Goal: Book appointment/travel/reservation

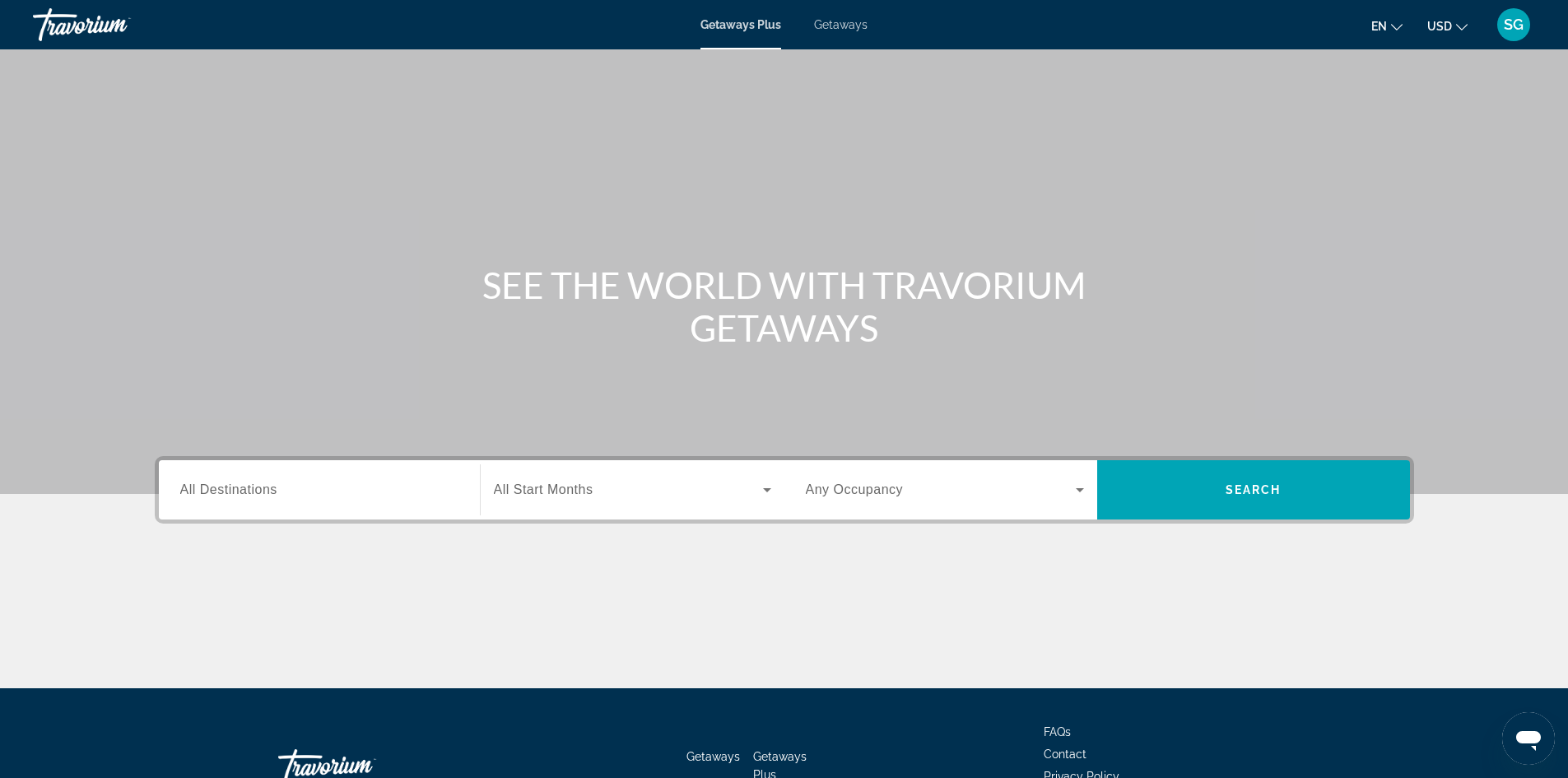
click at [318, 497] on input "Destination All Destinations" at bounding box center [319, 490] width 278 height 20
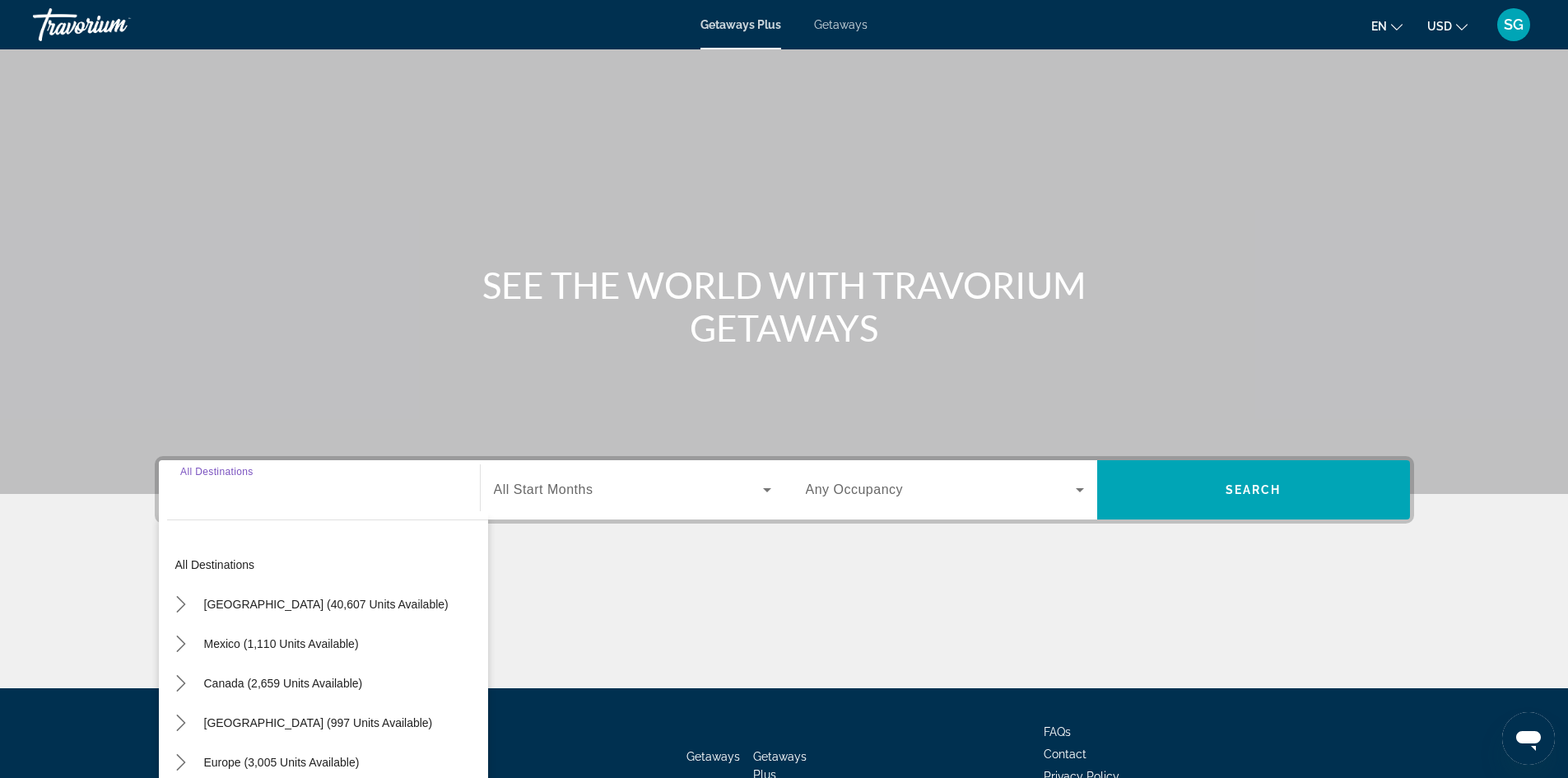
scroll to position [112, 0]
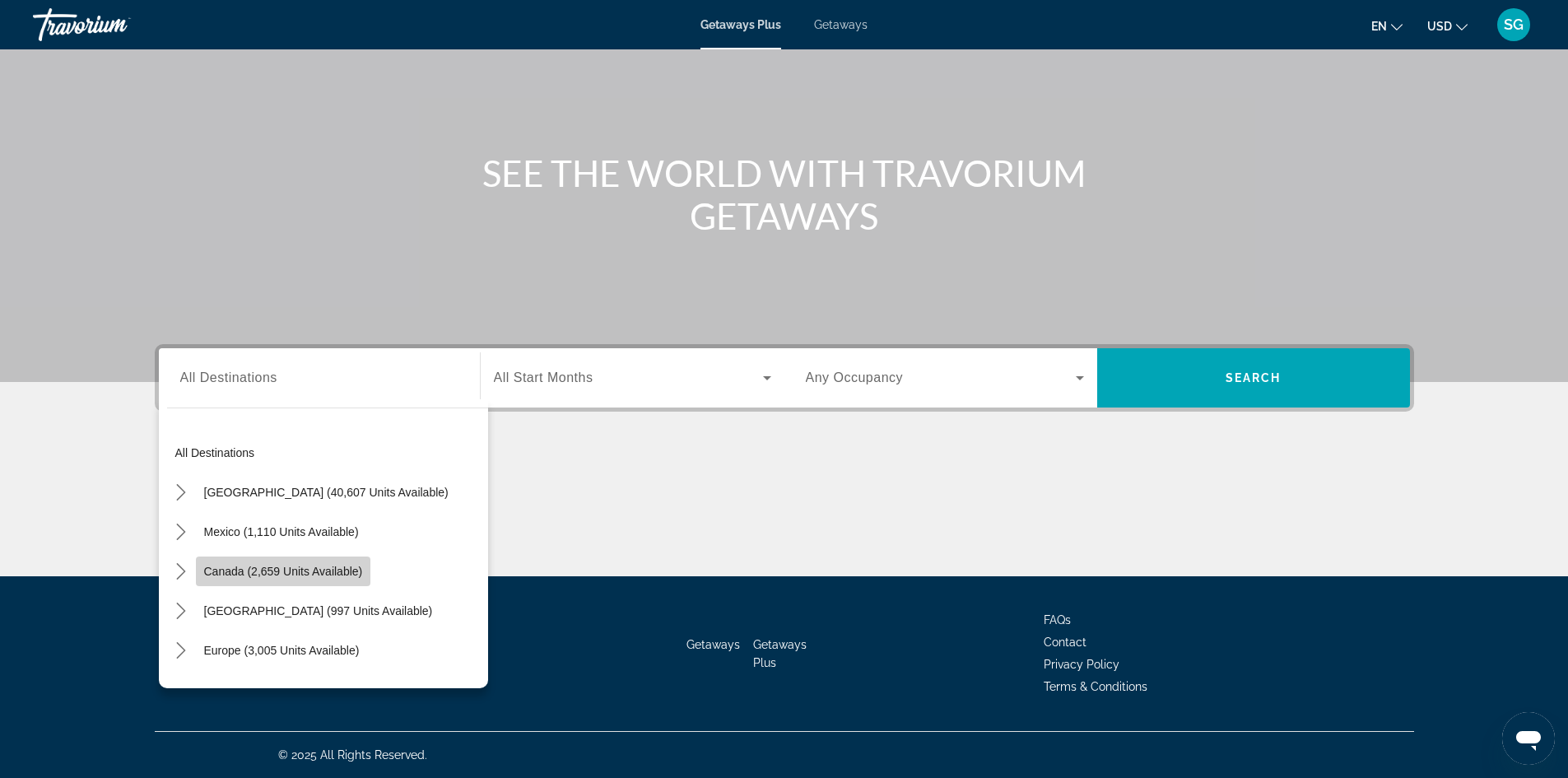
click at [348, 569] on span "Canada (2,659 units available)" at bounding box center [284, 571] width 159 height 13
type input "**********"
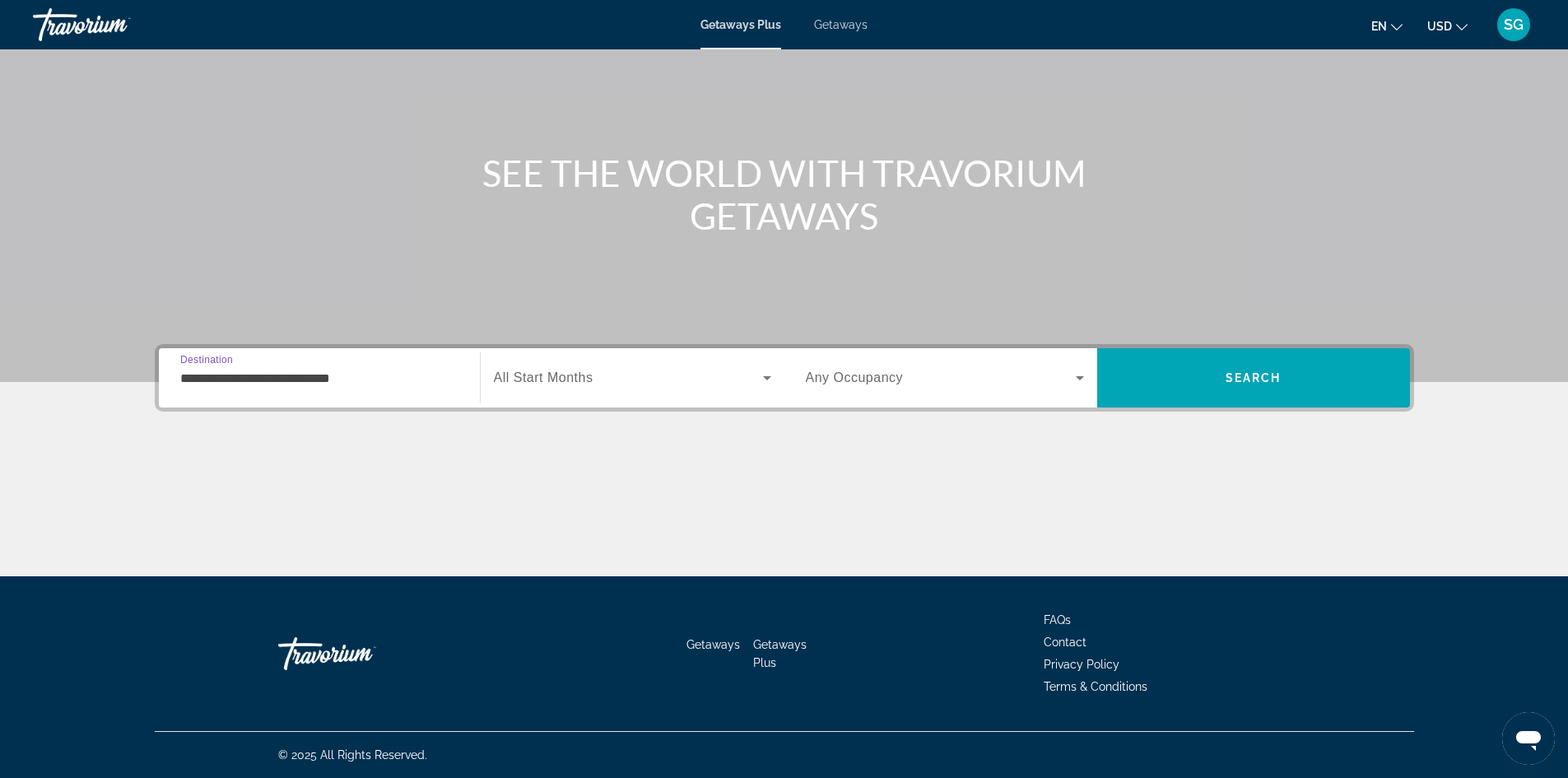
click at [591, 389] on div "Search widget" at bounding box center [633, 377] width 277 height 46
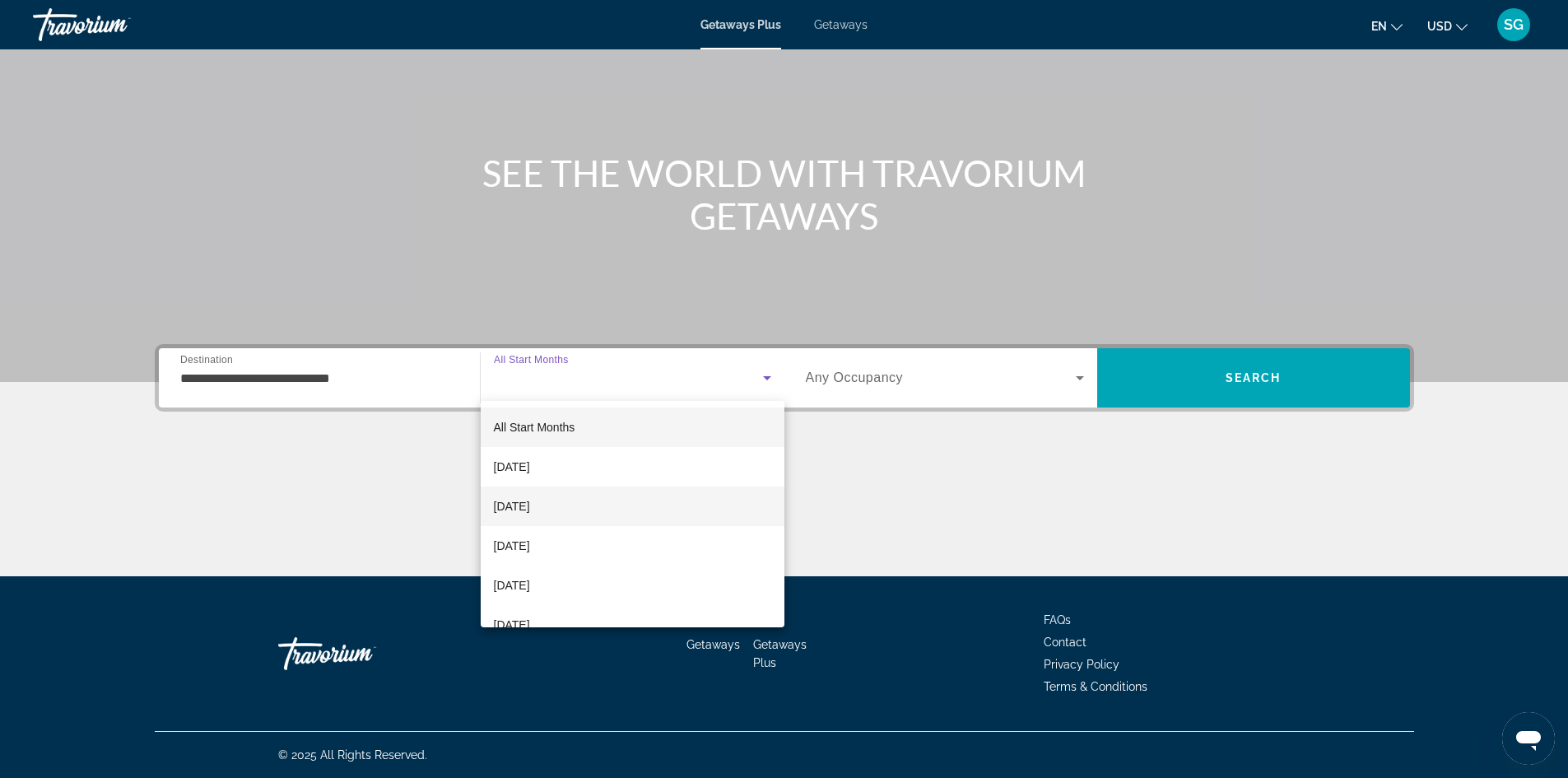
click at [531, 501] on span "[DATE]" at bounding box center [512, 506] width 36 height 20
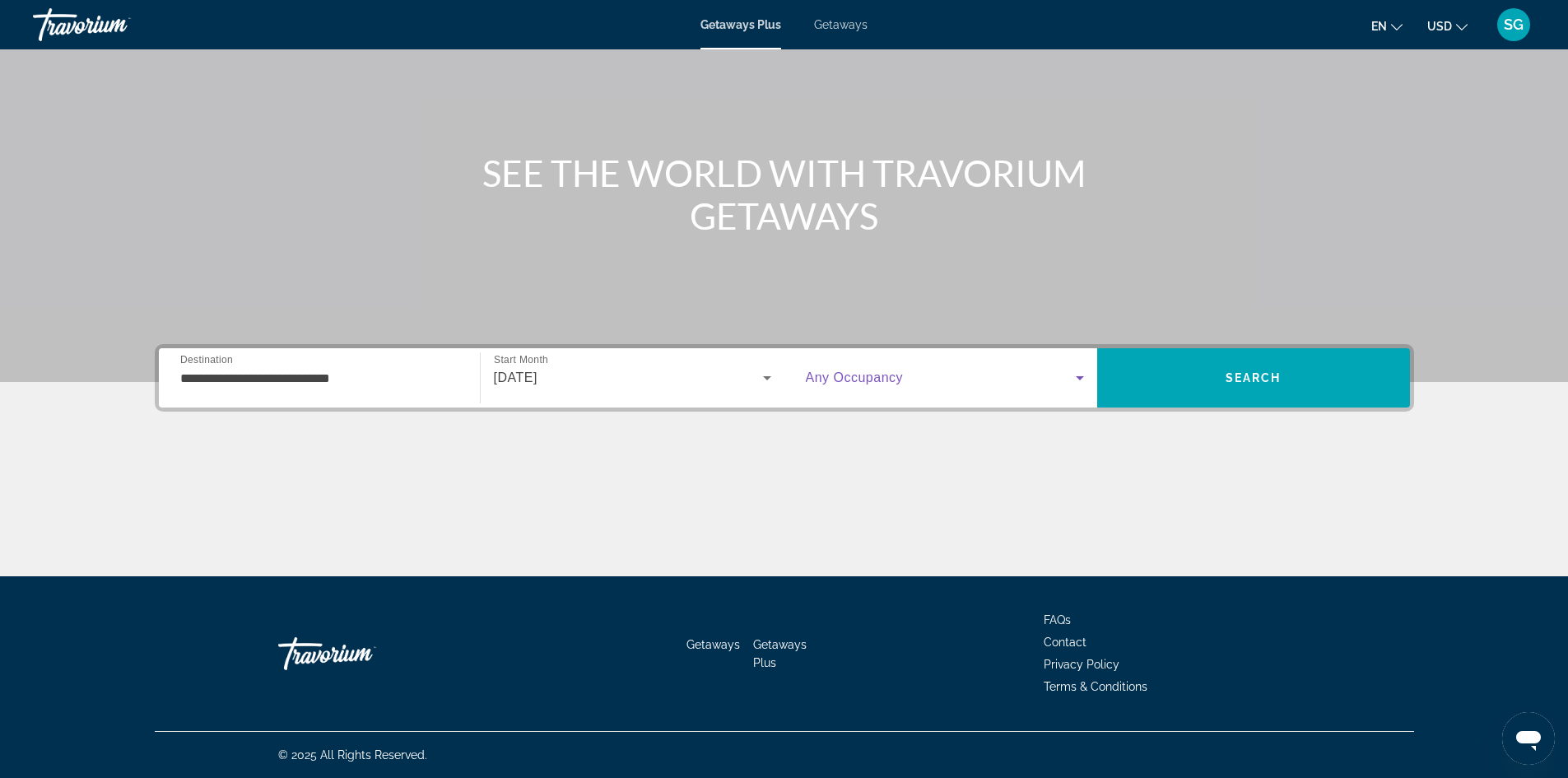
click at [1057, 369] on span "Search widget" at bounding box center [940, 378] width 270 height 20
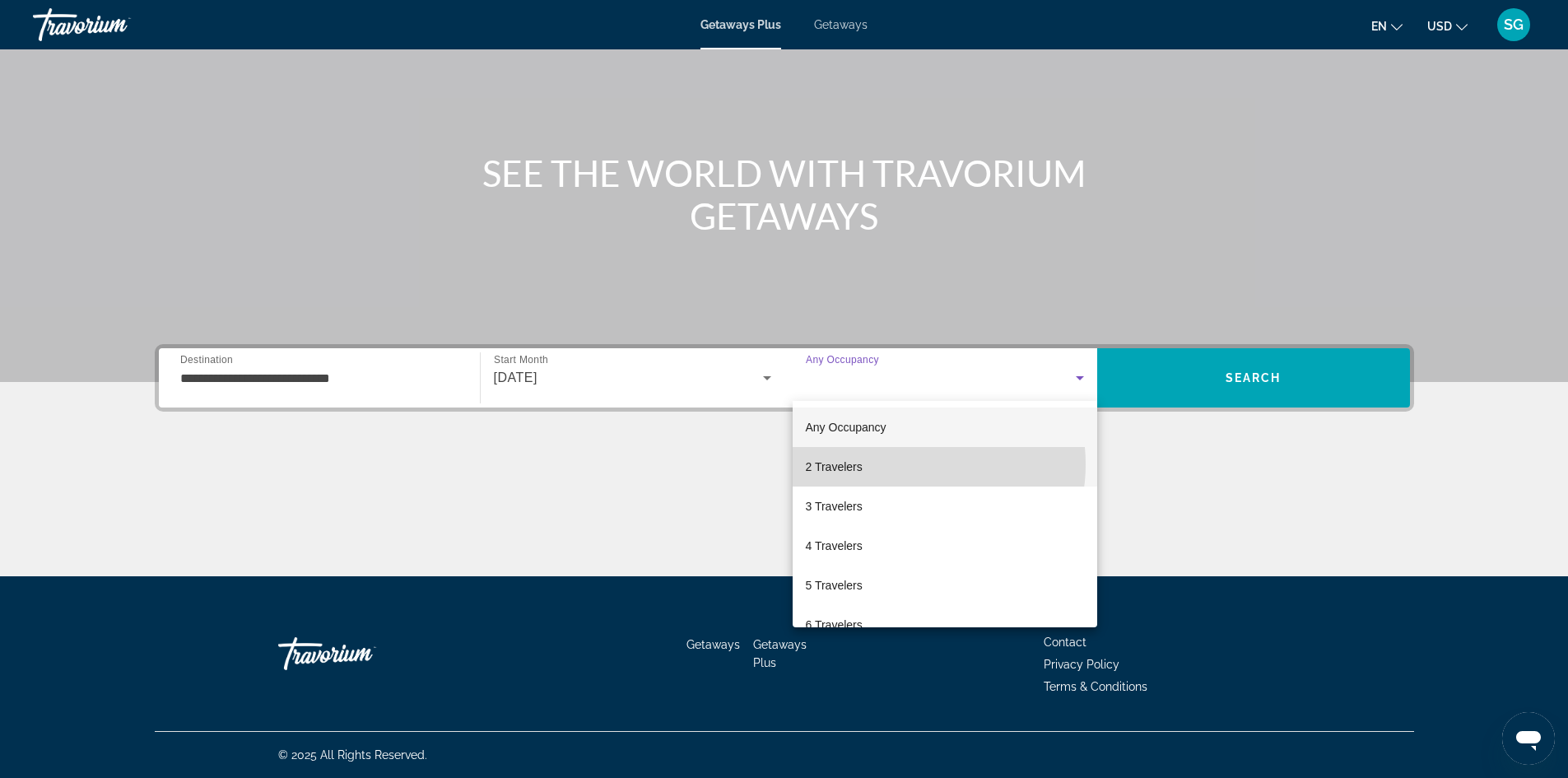
click at [908, 465] on mat-option "2 Travelers" at bounding box center [945, 467] width 305 height 39
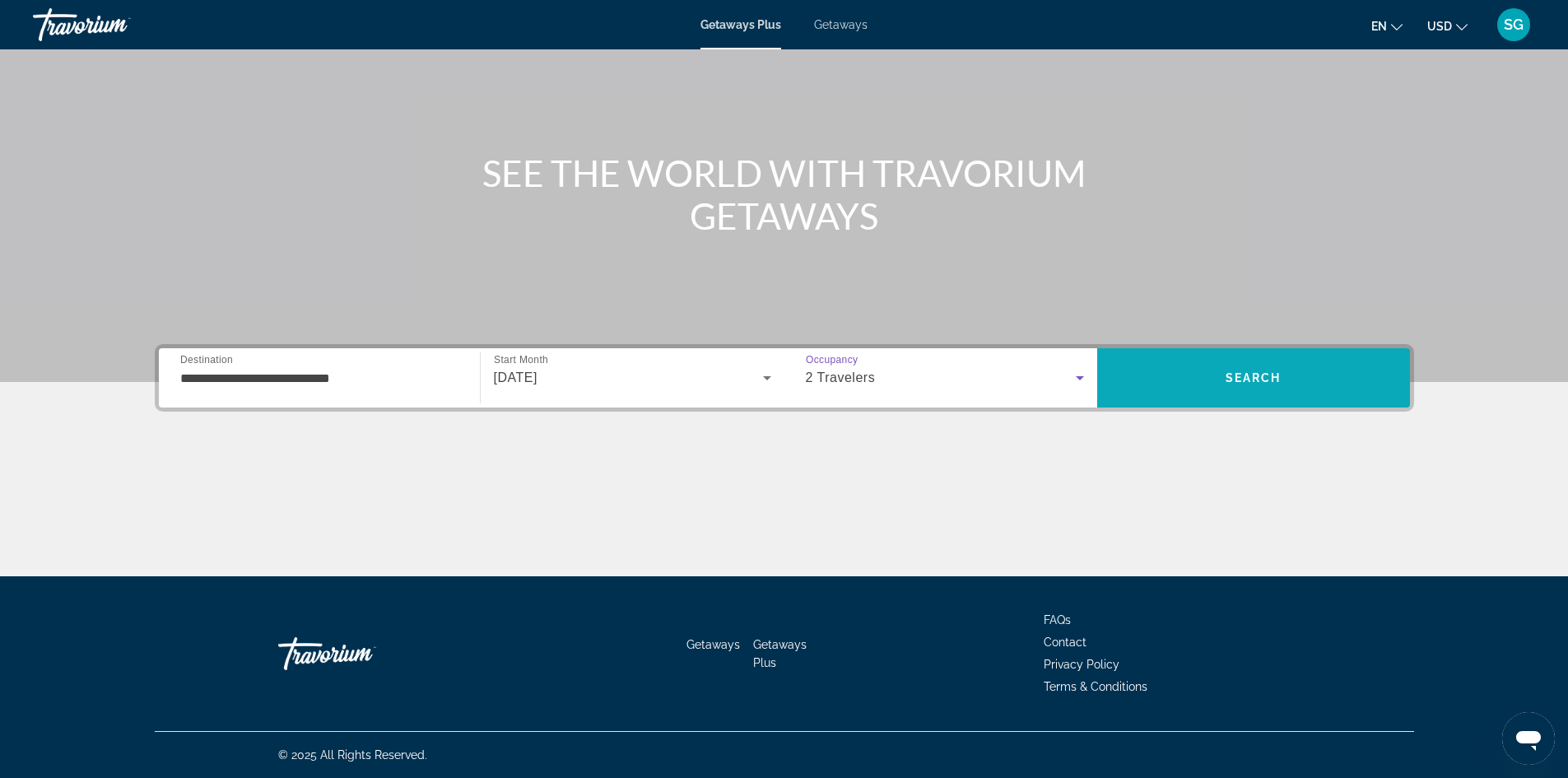
click at [1216, 389] on span "Search" at bounding box center [1254, 378] width 312 height 39
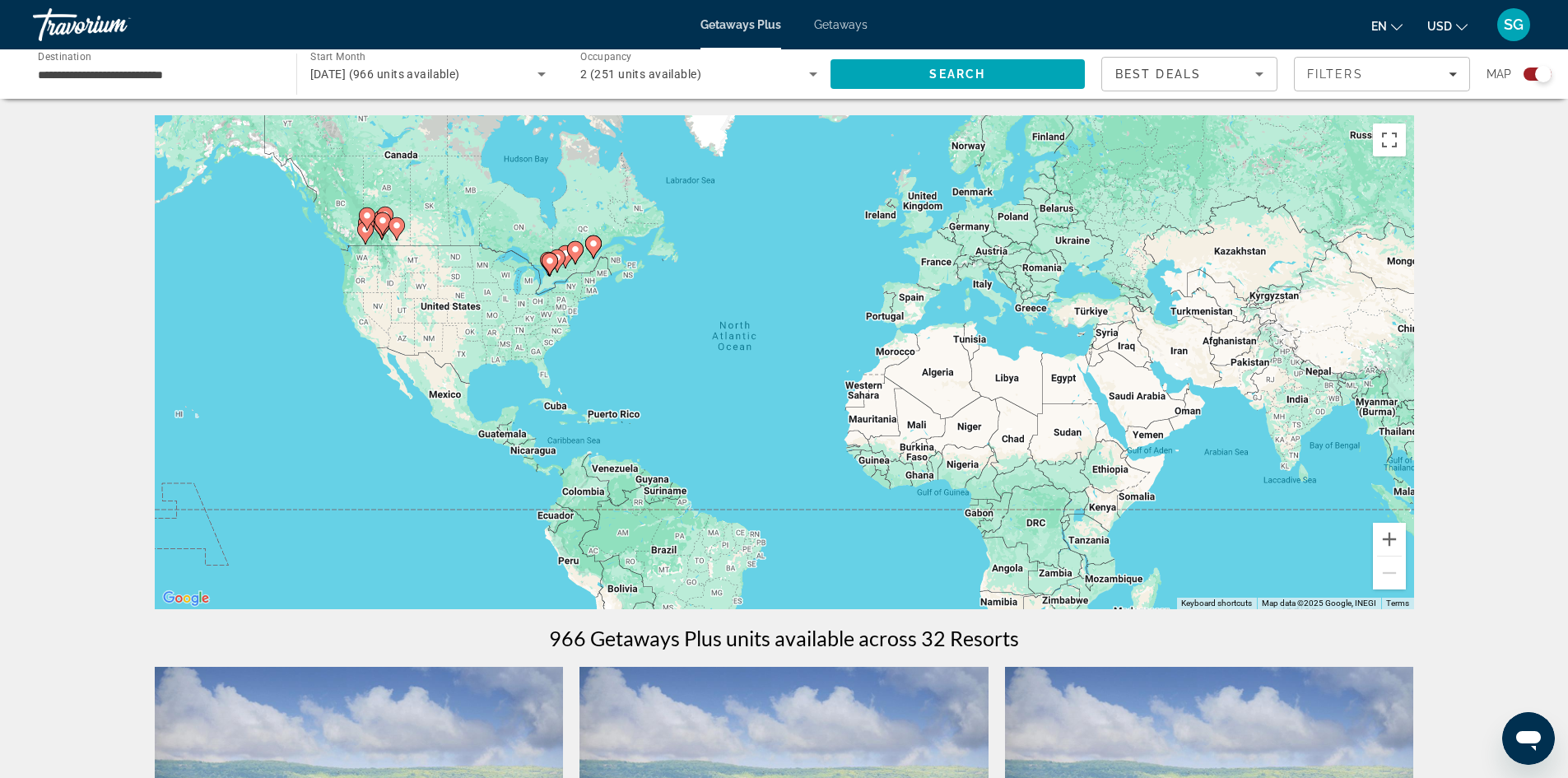
click at [577, 281] on div "To activate drag with keyboard, press Alt + Enter. Once in keyboard drag state,…" at bounding box center [785, 361] width 1260 height 494
click at [1399, 543] on button "Zoom in" at bounding box center [1390, 539] width 33 height 33
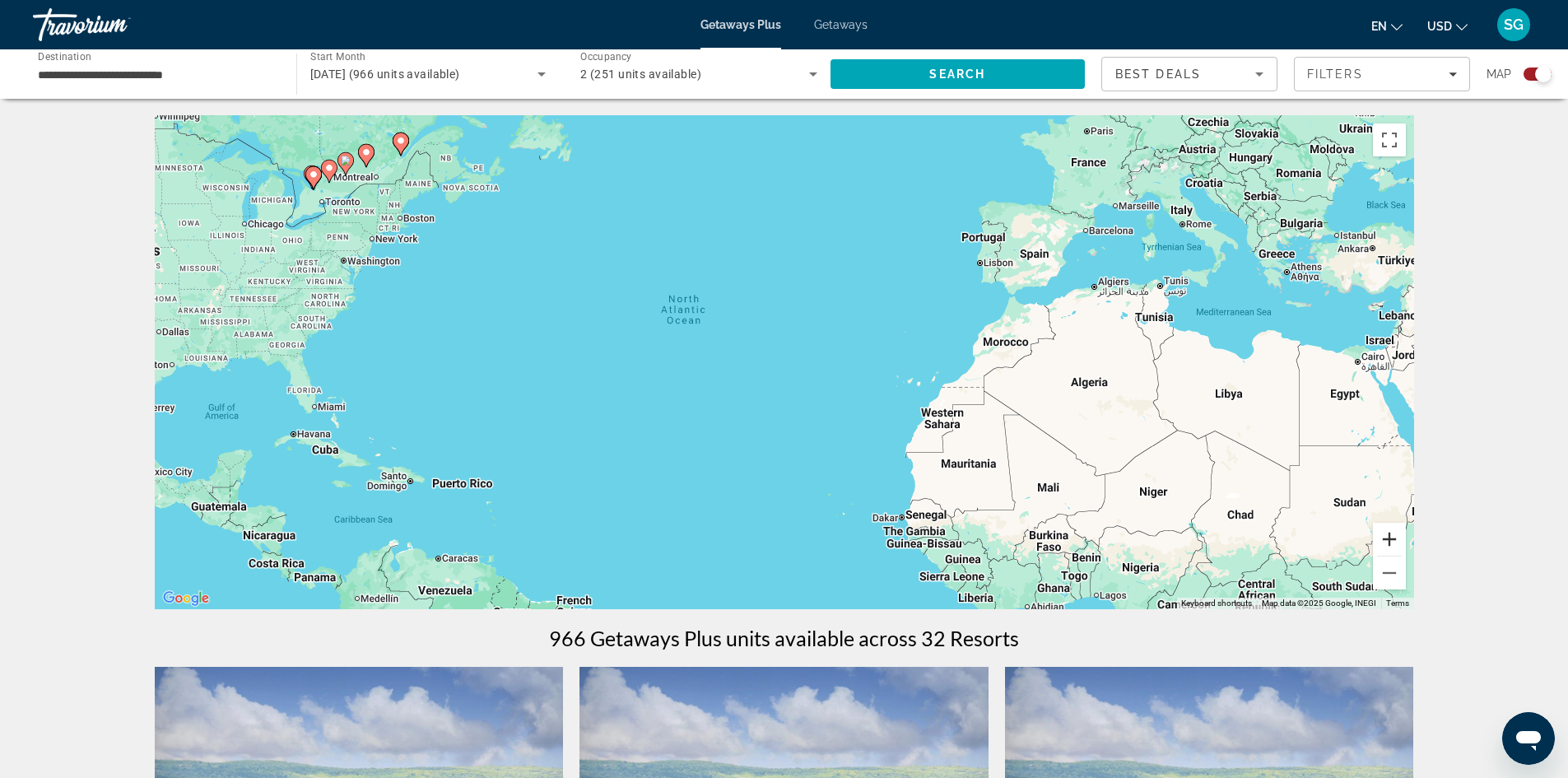
click at [1399, 543] on button "Zoom in" at bounding box center [1390, 539] width 33 height 33
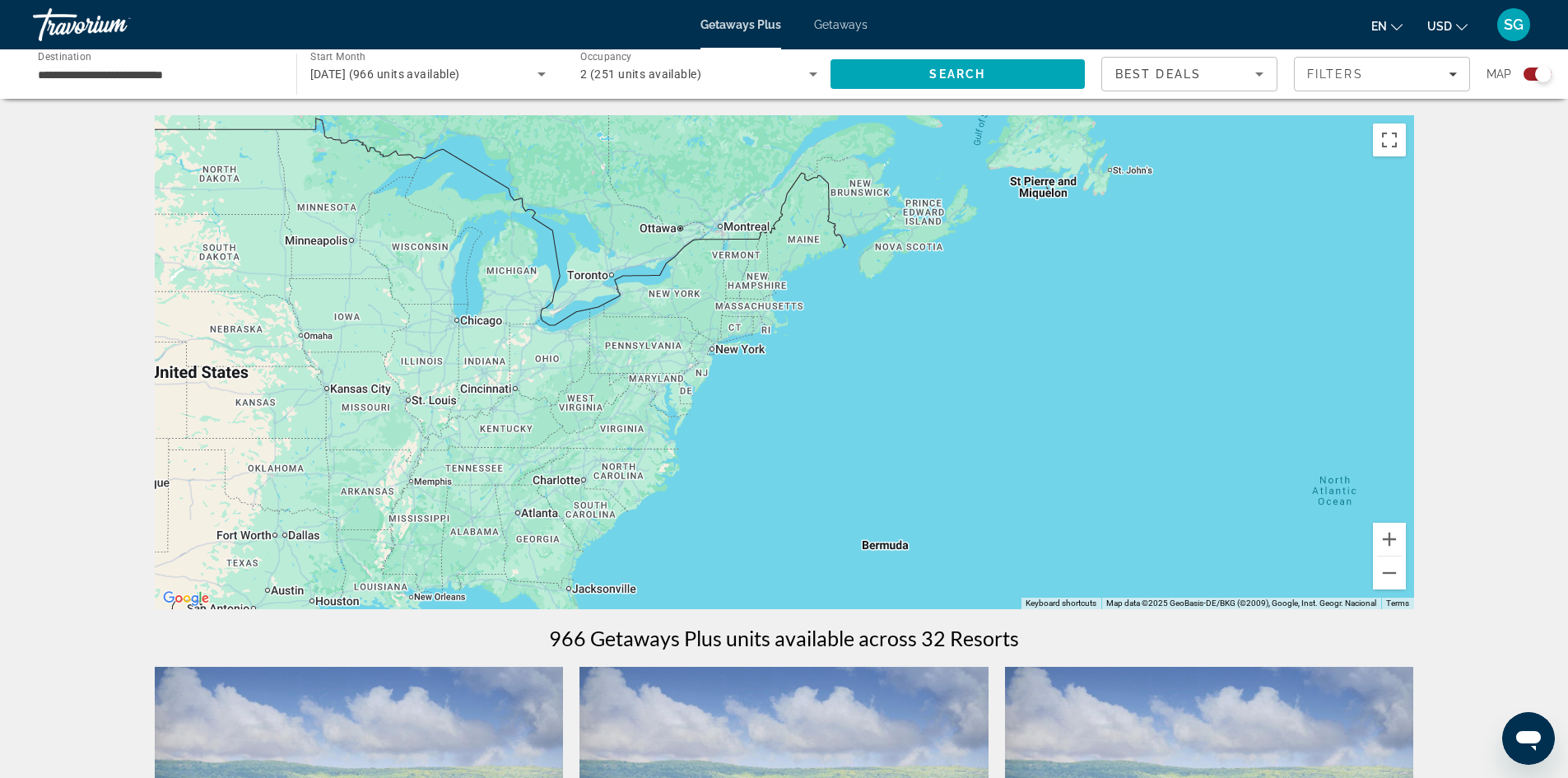
drag, startPoint x: 694, startPoint y: 317, endPoint x: 1443, endPoint y: 550, distance: 784.4
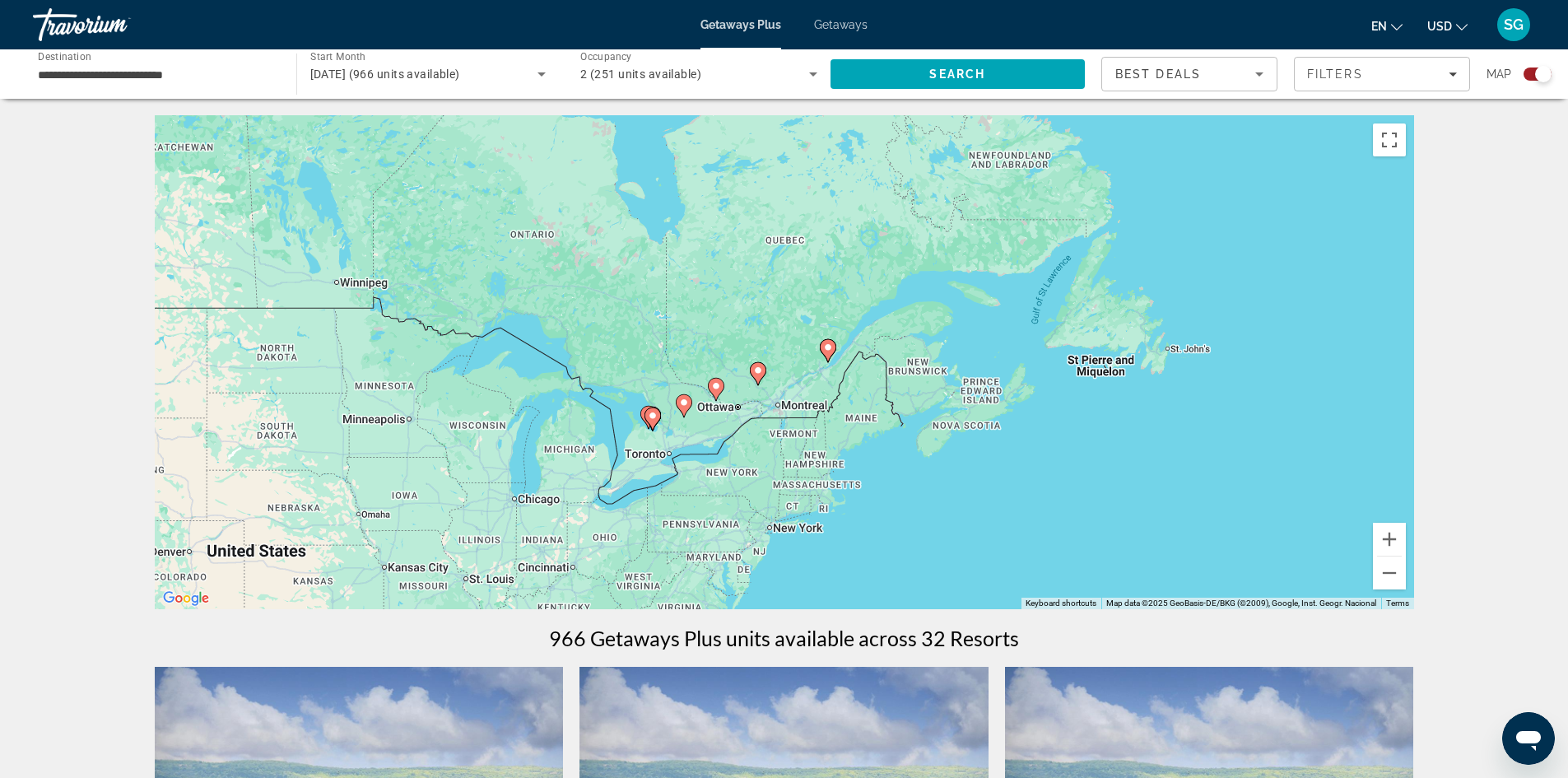
drag, startPoint x: 957, startPoint y: 328, endPoint x: 1020, endPoint y: 498, distance: 181.3
click at [1019, 513] on div "To activate drag with keyboard, press Alt + Enter. Once in keyboard drag state,…" at bounding box center [785, 361] width 1260 height 494
click at [1396, 538] on button "Zoom in" at bounding box center [1390, 539] width 33 height 33
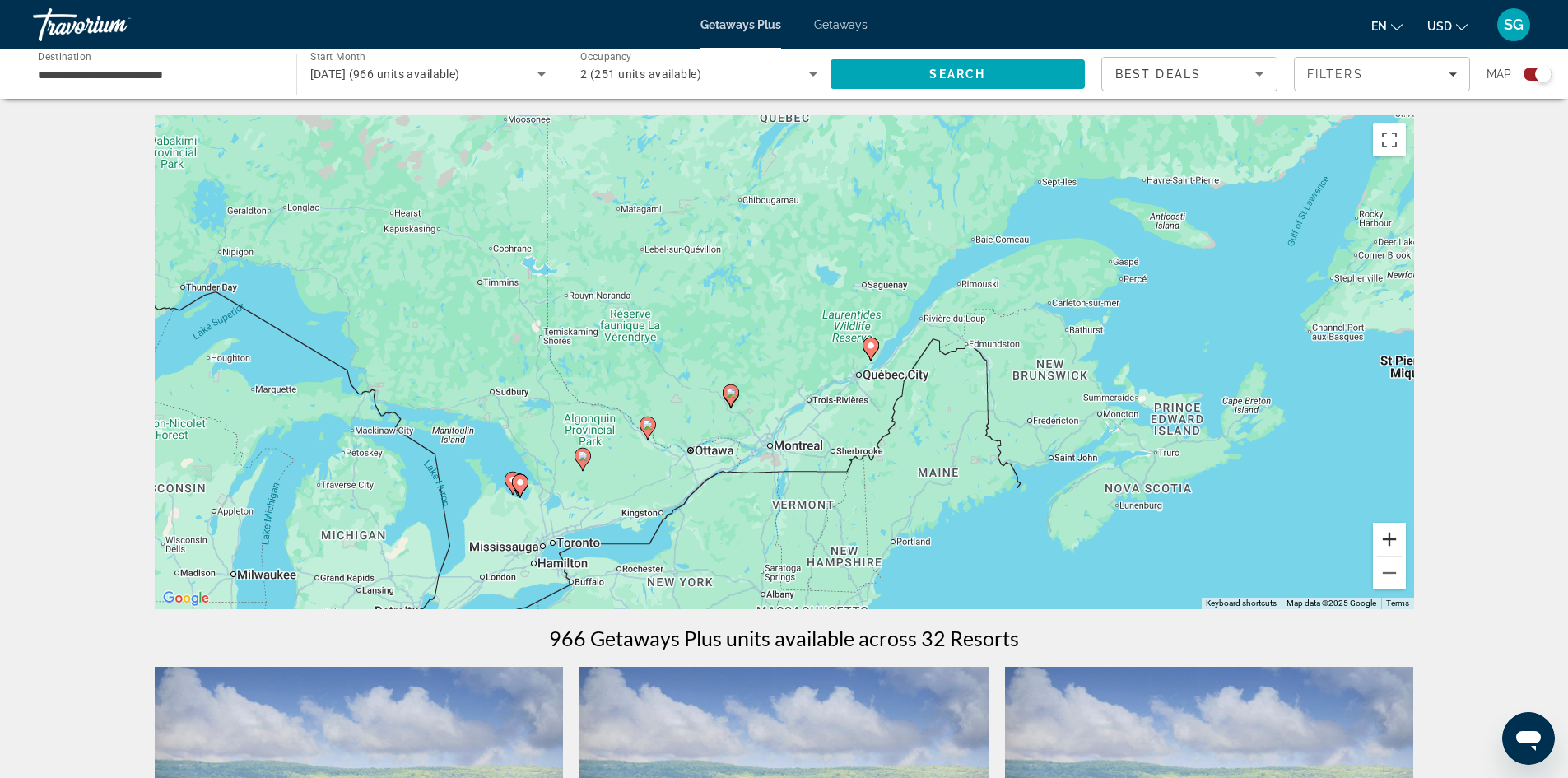
click at [1394, 534] on button "Zoom in" at bounding box center [1390, 539] width 33 height 33
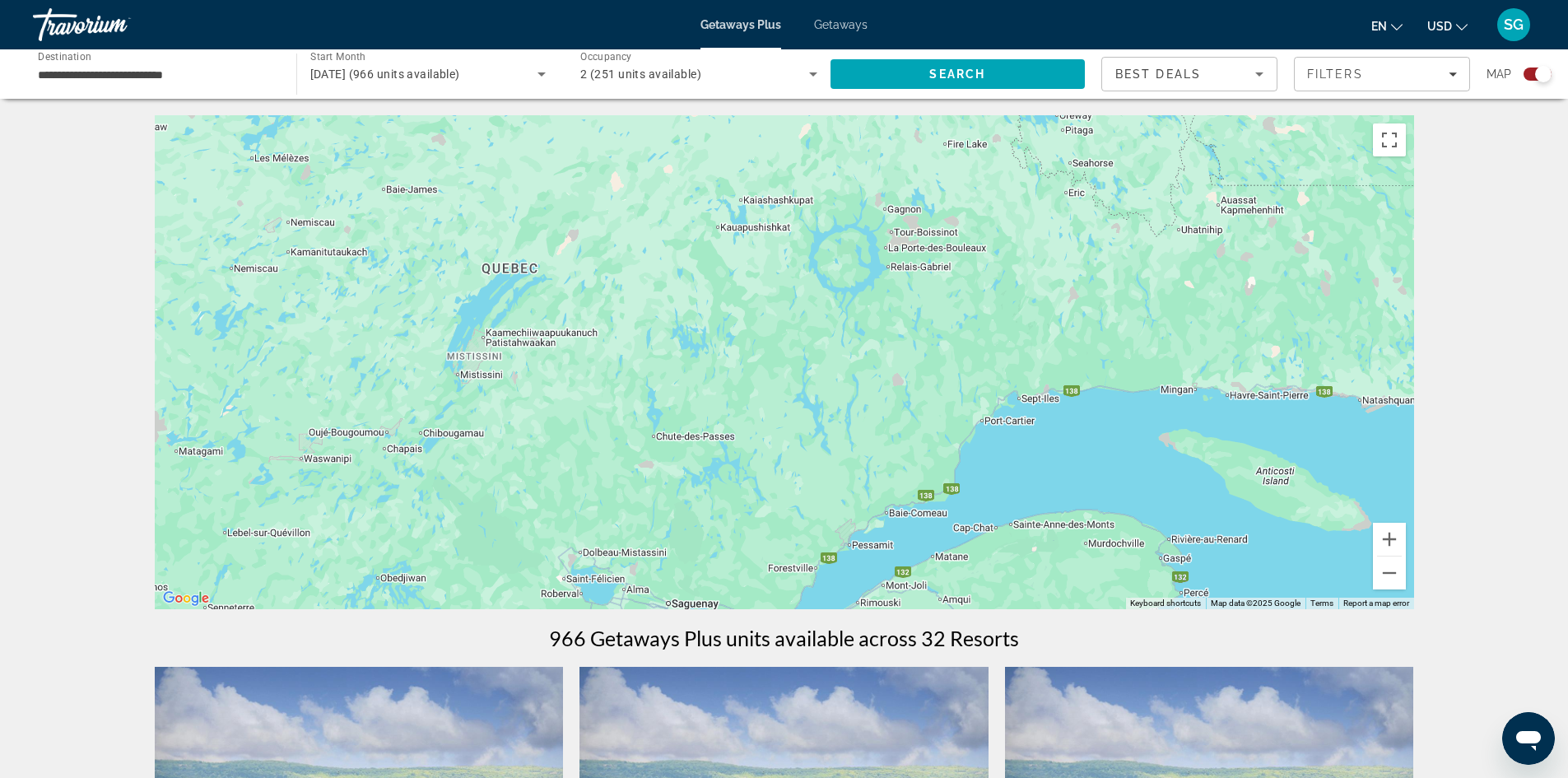
drag, startPoint x: 1327, startPoint y: 317, endPoint x: 1049, endPoint y: 713, distance: 483.8
click at [1381, 577] on button "Zoom out" at bounding box center [1390, 573] width 33 height 33
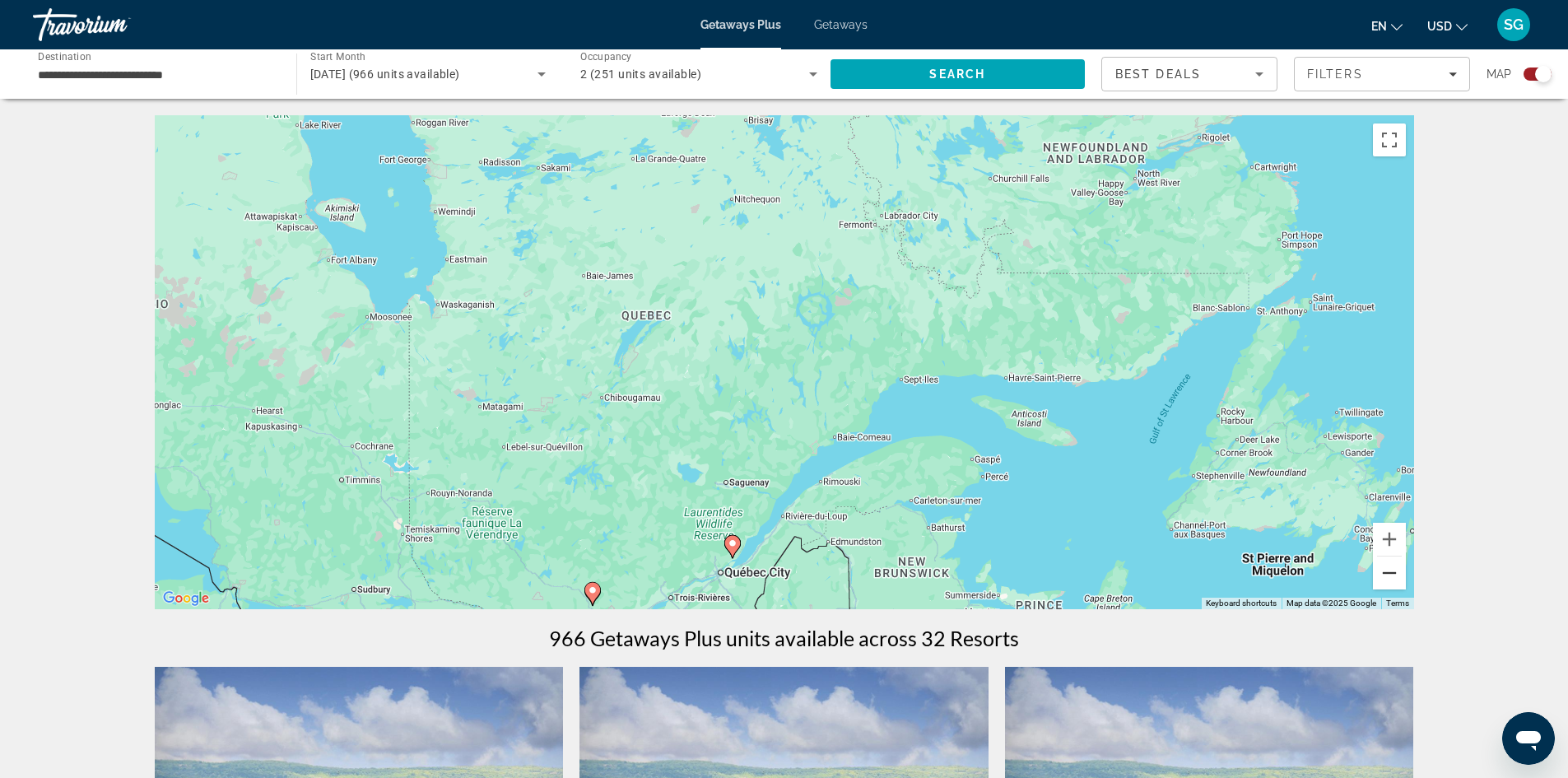
click at [1381, 577] on button "Zoom out" at bounding box center [1390, 573] width 33 height 33
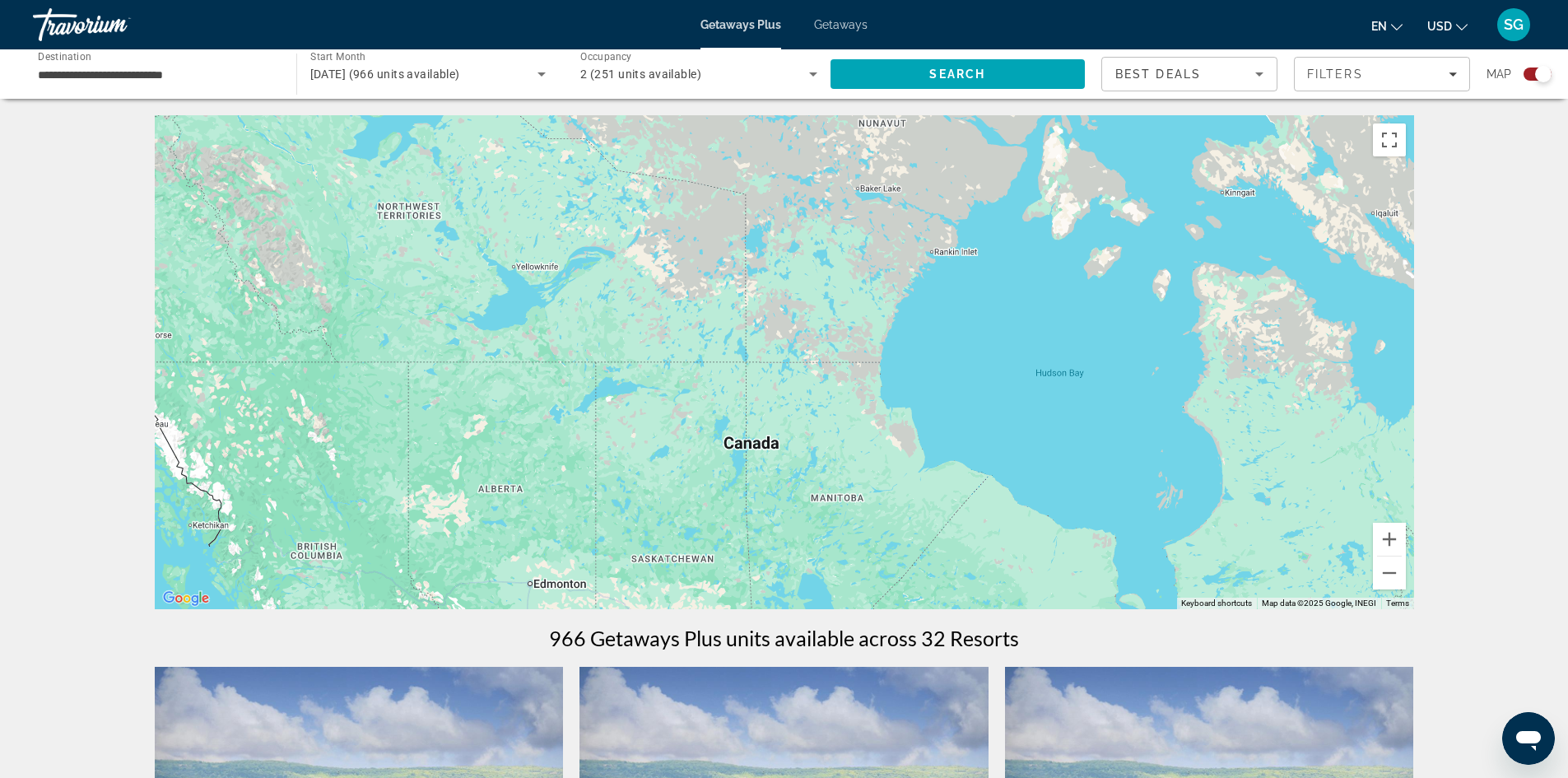
drag, startPoint x: 509, startPoint y: 350, endPoint x: 1036, endPoint y: 655, distance: 608.9
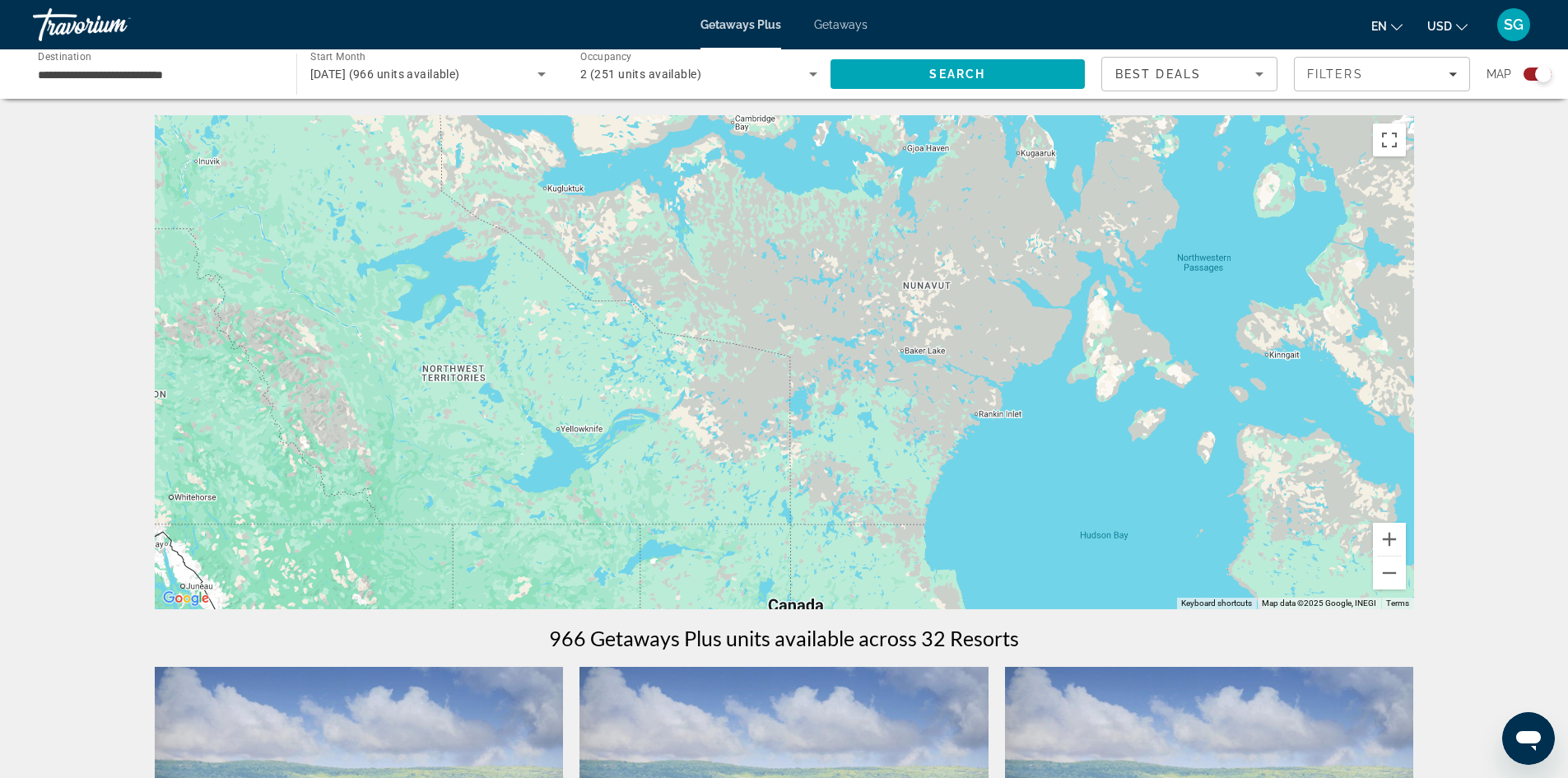
drag, startPoint x: 710, startPoint y: 383, endPoint x: 758, endPoint y: 550, distance: 173.8
click at [758, 550] on div "To activate drag with keyboard, press Alt + Enter. Once in keyboard drag state,…" at bounding box center [785, 361] width 1260 height 494
click at [1383, 572] on button "Zoom out" at bounding box center [1390, 573] width 33 height 33
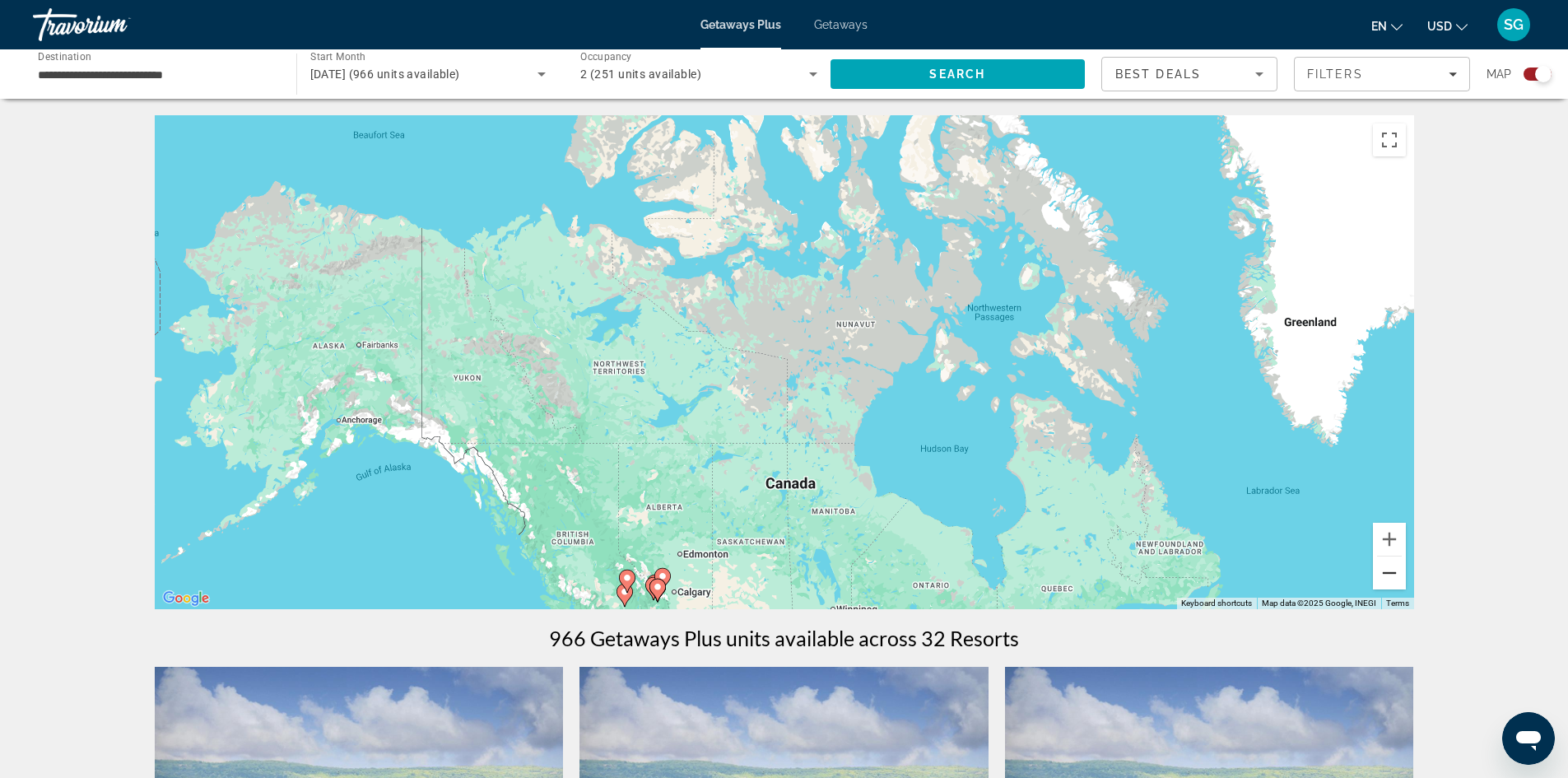
click at [1383, 572] on button "Zoom out" at bounding box center [1390, 573] width 33 height 33
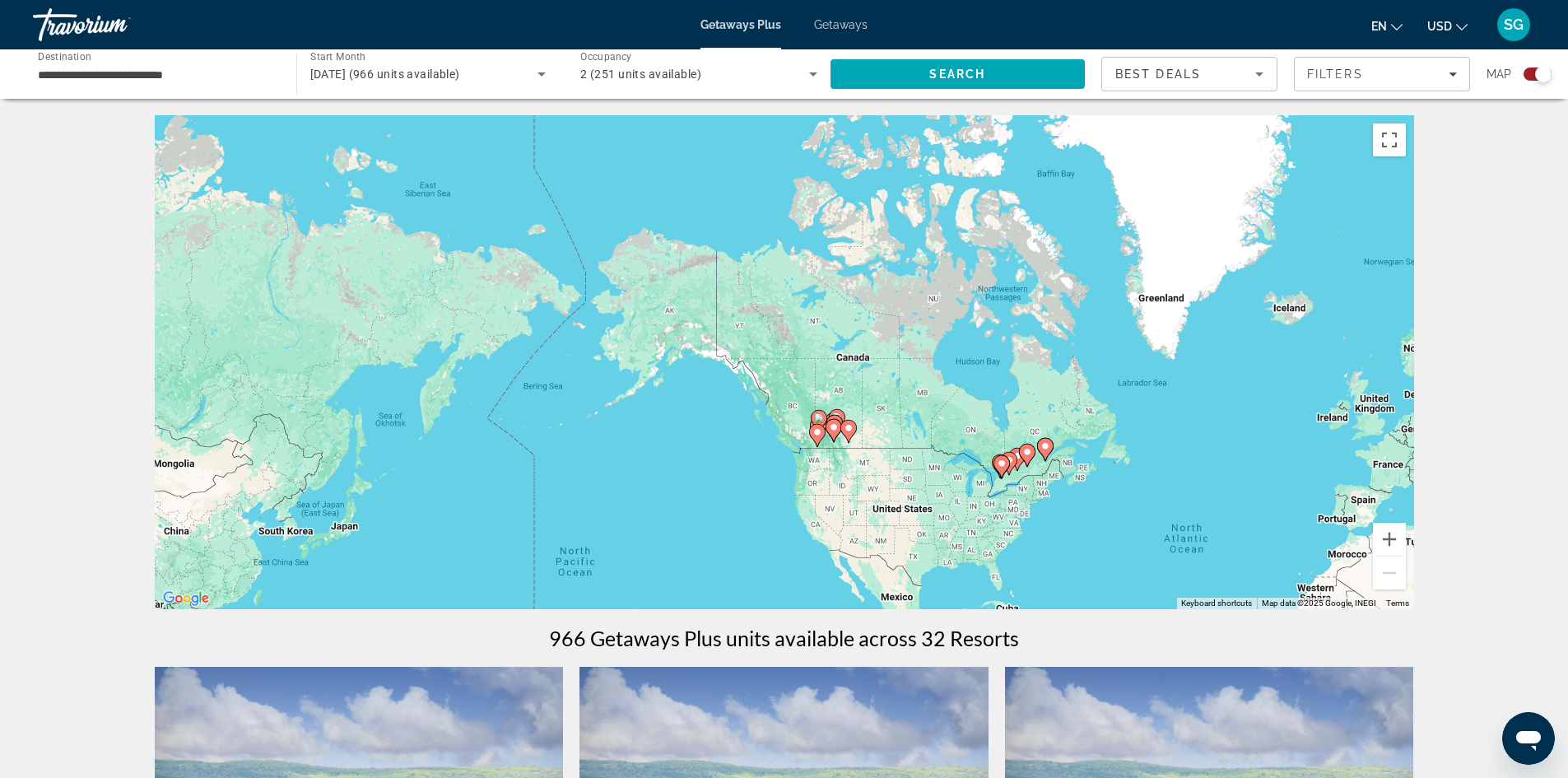
drag, startPoint x: 328, startPoint y: 337, endPoint x: 222, endPoint y: 293, distance: 114.8
click at [222, 293] on div "To activate drag with keyboard, press Alt + Enter. Once in keyboard drag state,…" at bounding box center [785, 361] width 1260 height 494
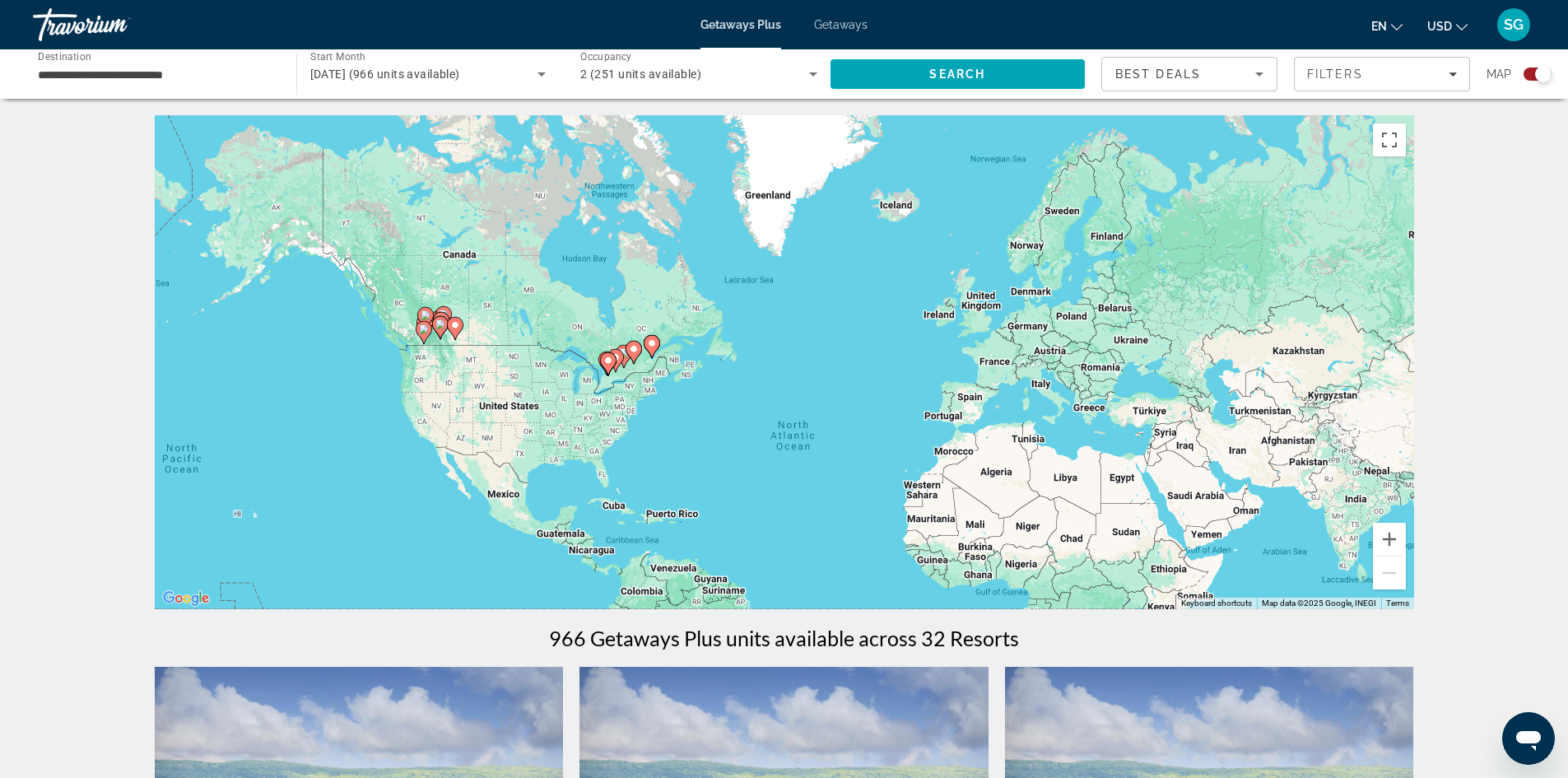
drag, startPoint x: 662, startPoint y: 478, endPoint x: 535, endPoint y: 380, distance: 160.4
click at [535, 380] on div "To activate drag with keyboard, press Alt + Enter. Once in keyboard drag state,…" at bounding box center [785, 361] width 1260 height 494
click at [1393, 541] on button "Zoom in" at bounding box center [1390, 539] width 33 height 33
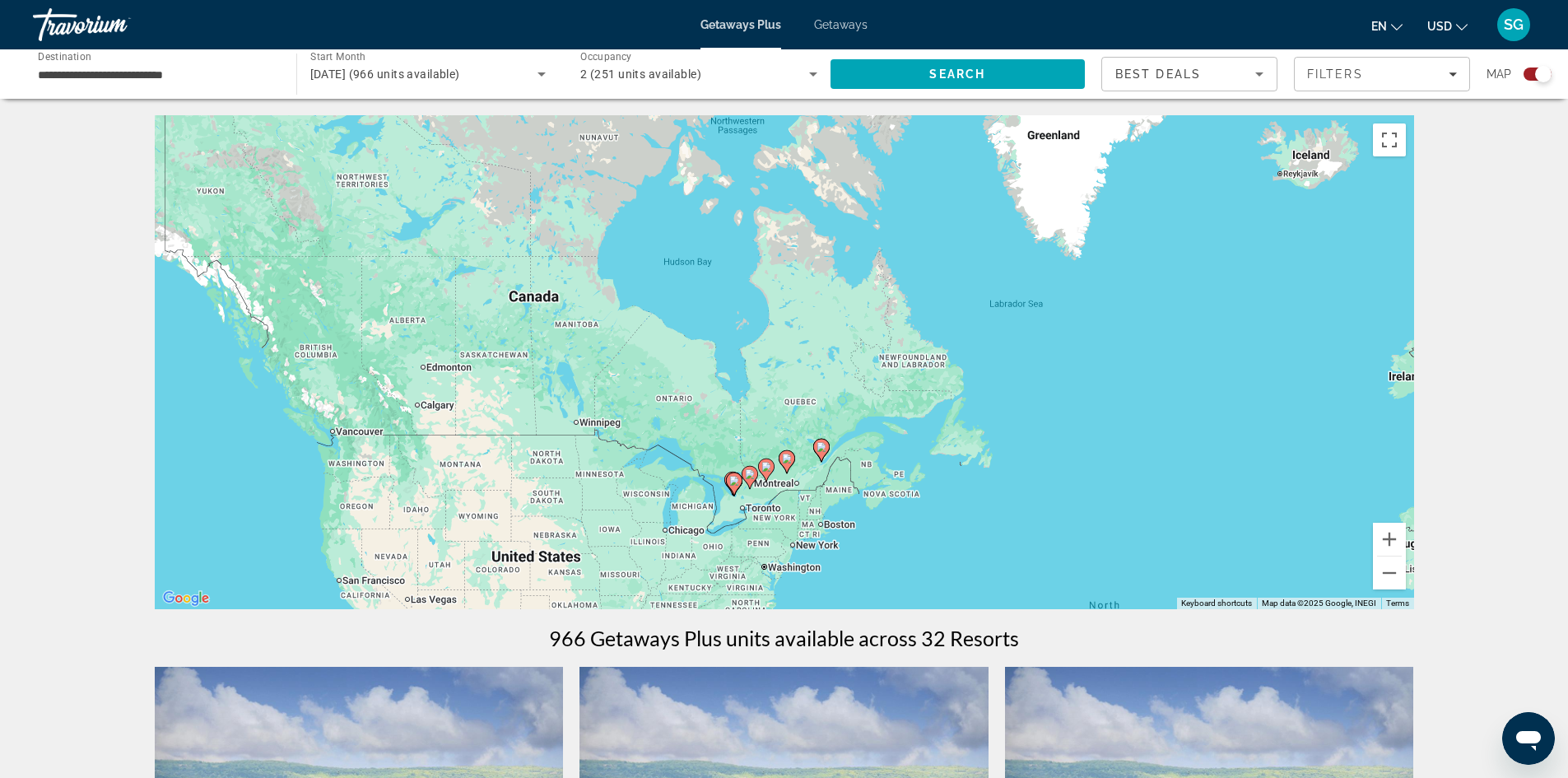
drag, startPoint x: 288, startPoint y: 377, endPoint x: 592, endPoint y: 488, distance: 323.6
click at [592, 488] on div "To activate drag with keyboard, press Alt + Enter. Once in keyboard drag state,…" at bounding box center [785, 361] width 1260 height 494
click at [1383, 544] on button "Zoom in" at bounding box center [1390, 539] width 33 height 33
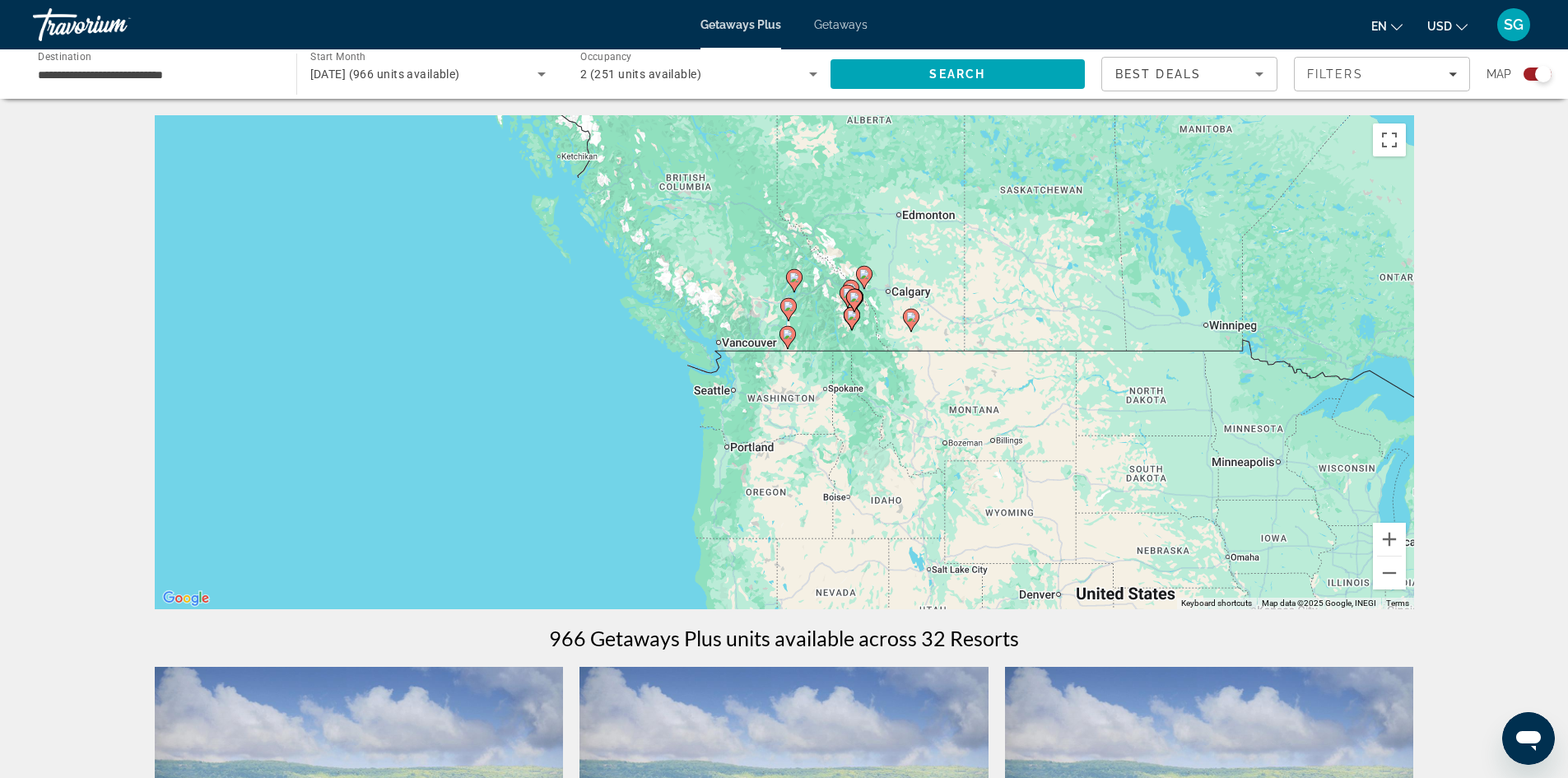
drag, startPoint x: 475, startPoint y: 556, endPoint x: 1316, endPoint y: 399, distance: 855.5
click at [1316, 399] on div "To activate drag with keyboard, press Alt + Enter. Once in keyboard drag state,…" at bounding box center [785, 361] width 1260 height 494
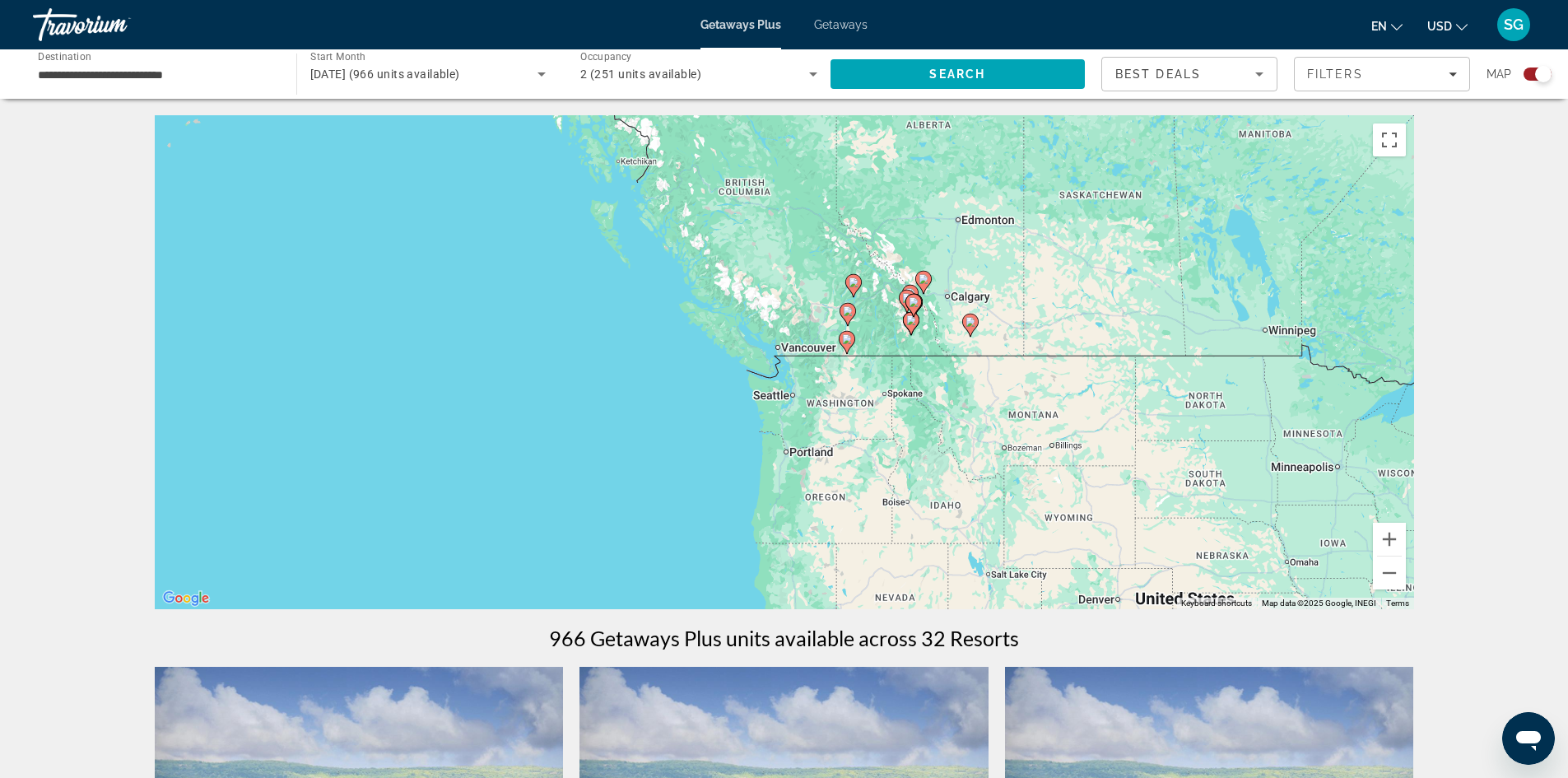
drag, startPoint x: 1005, startPoint y: 413, endPoint x: 1066, endPoint y: 417, distance: 61.1
click at [1066, 417] on div "To activate drag with keyboard, press Alt + Enter. Once in keyboard drag state,…" at bounding box center [785, 361] width 1260 height 494
click at [1395, 544] on button "Zoom in" at bounding box center [1390, 539] width 33 height 33
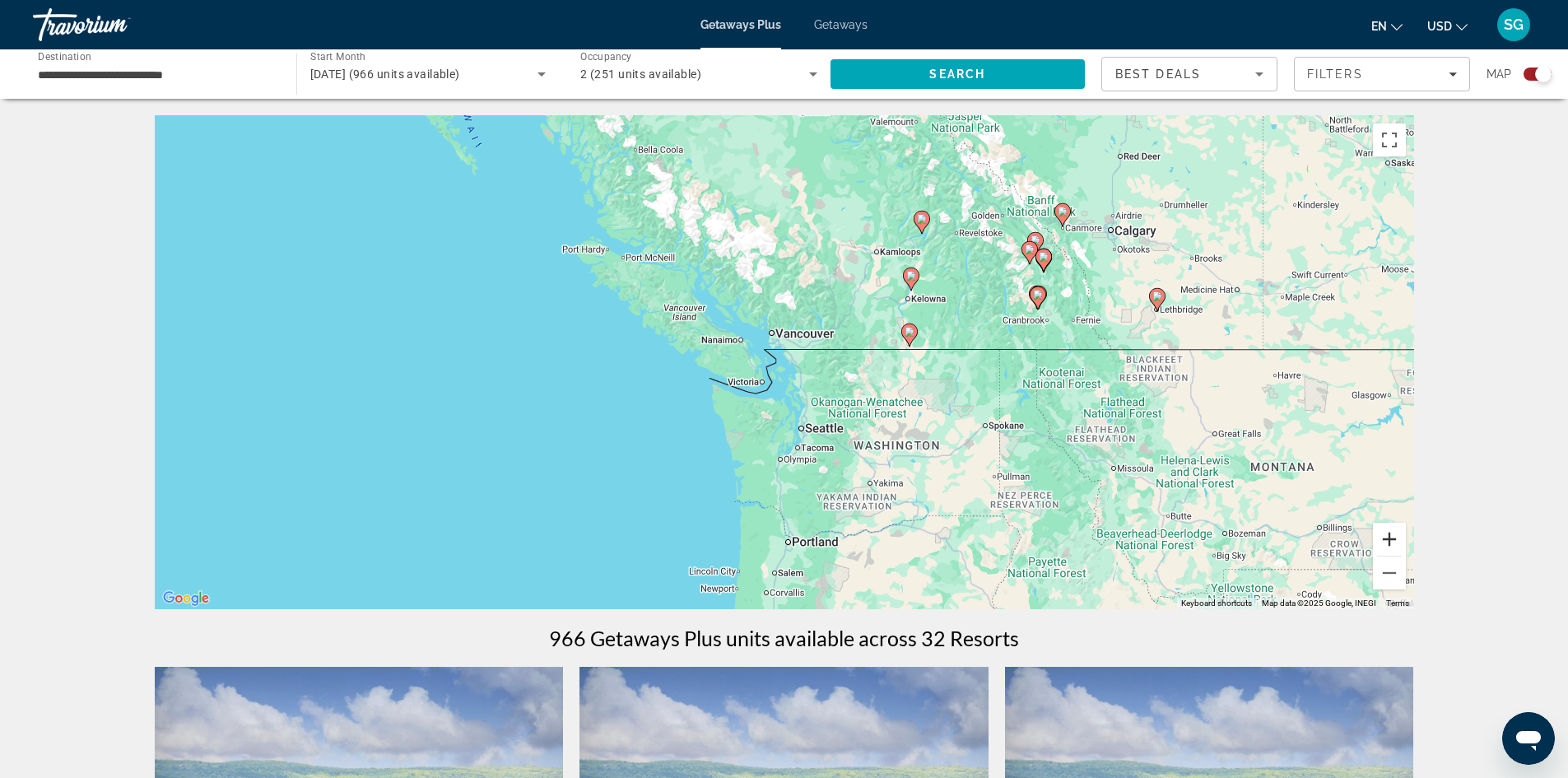
click at [1395, 544] on button "Zoom in" at bounding box center [1390, 539] width 33 height 33
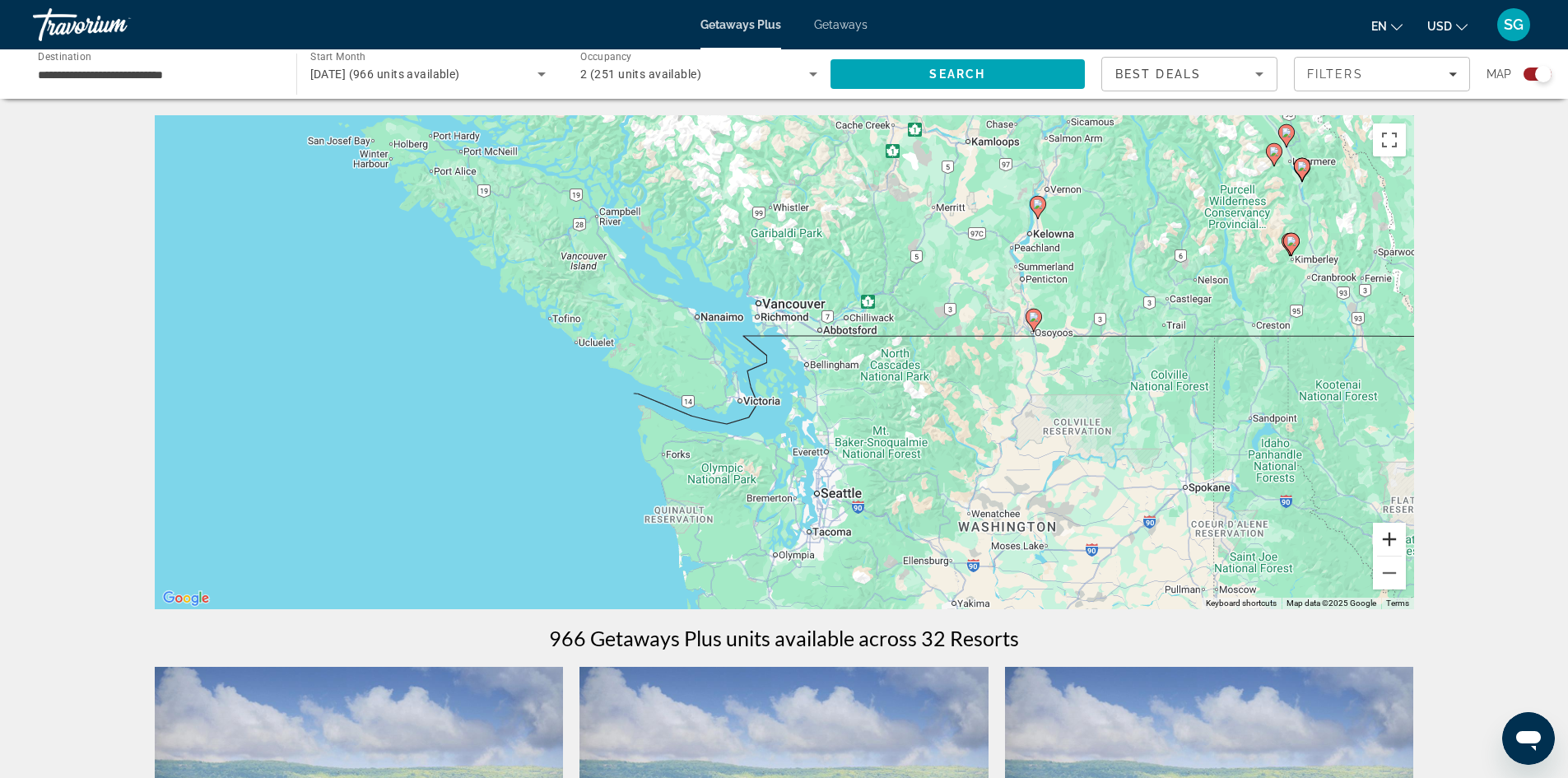
click at [1395, 543] on button "Zoom in" at bounding box center [1390, 539] width 33 height 33
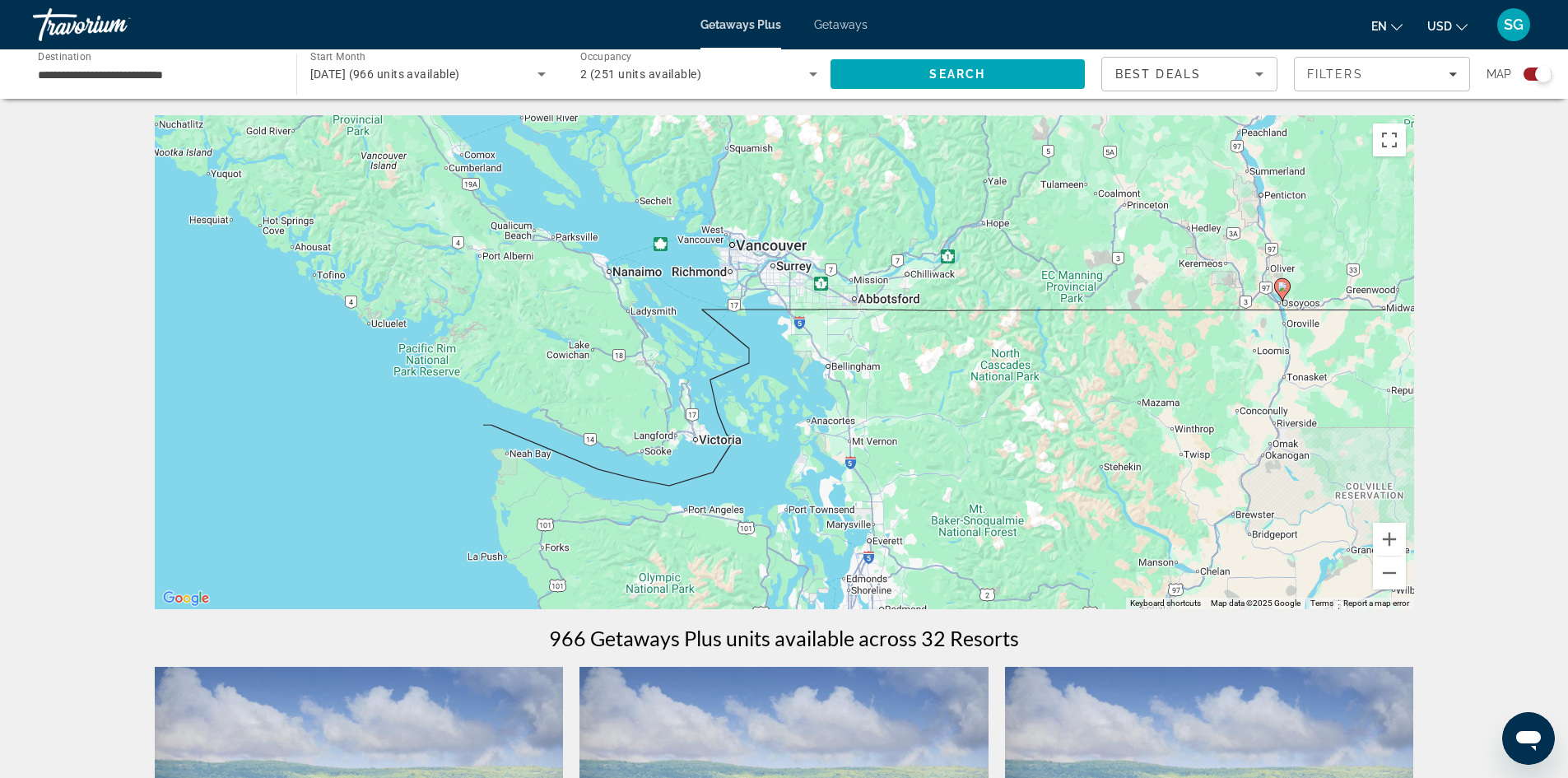
click at [700, 444] on div "To activate drag with keyboard, press Alt + Enter. Once in keyboard drag state,…" at bounding box center [785, 361] width 1260 height 494
click at [712, 444] on div "To activate drag with keyboard, press Alt + Enter. Once in keyboard drag state,…" at bounding box center [785, 361] width 1260 height 494
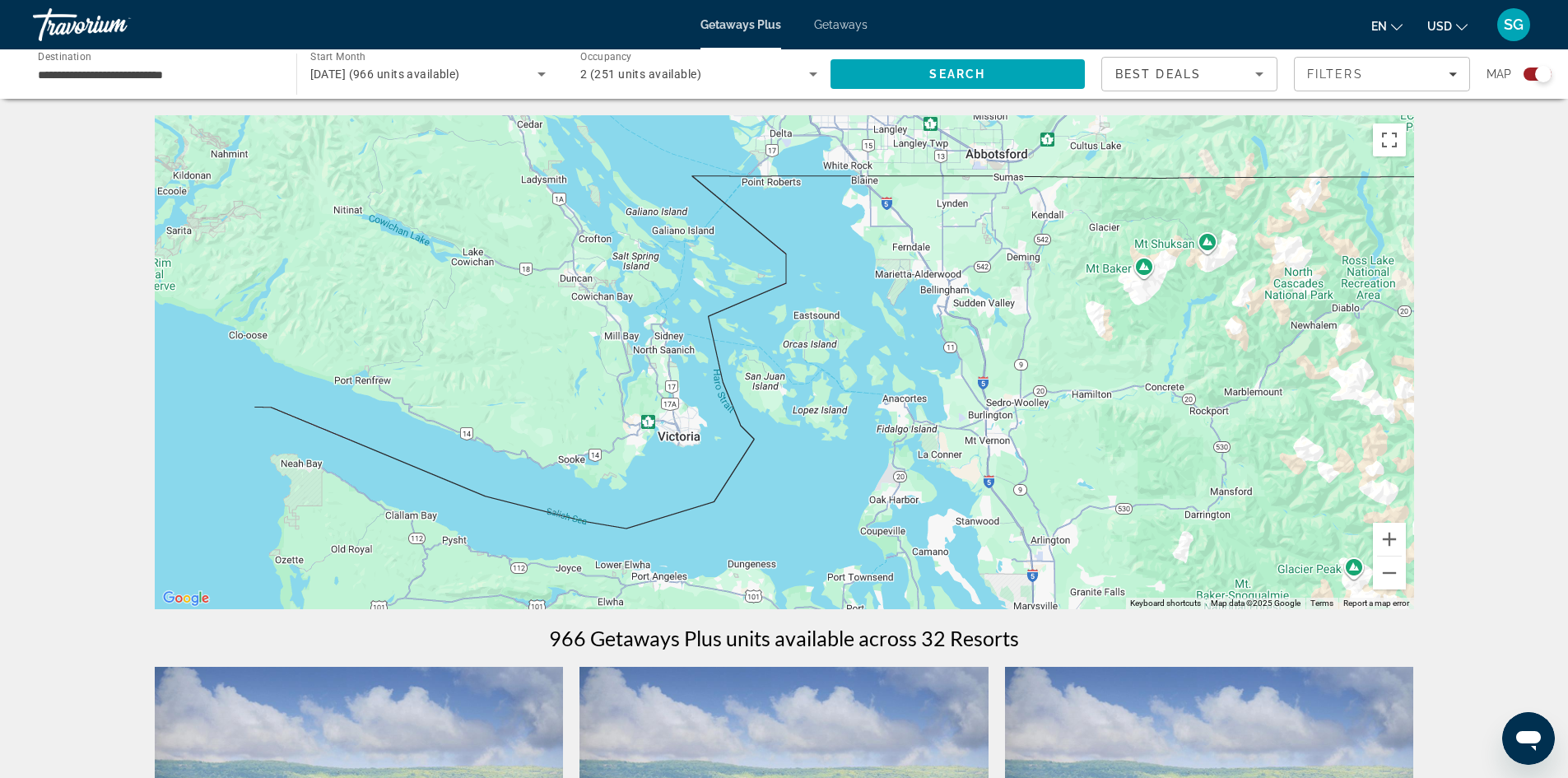
click at [682, 444] on div "Main content" at bounding box center [785, 361] width 1260 height 494
click at [650, 429] on div "Main content" at bounding box center [785, 361] width 1260 height 494
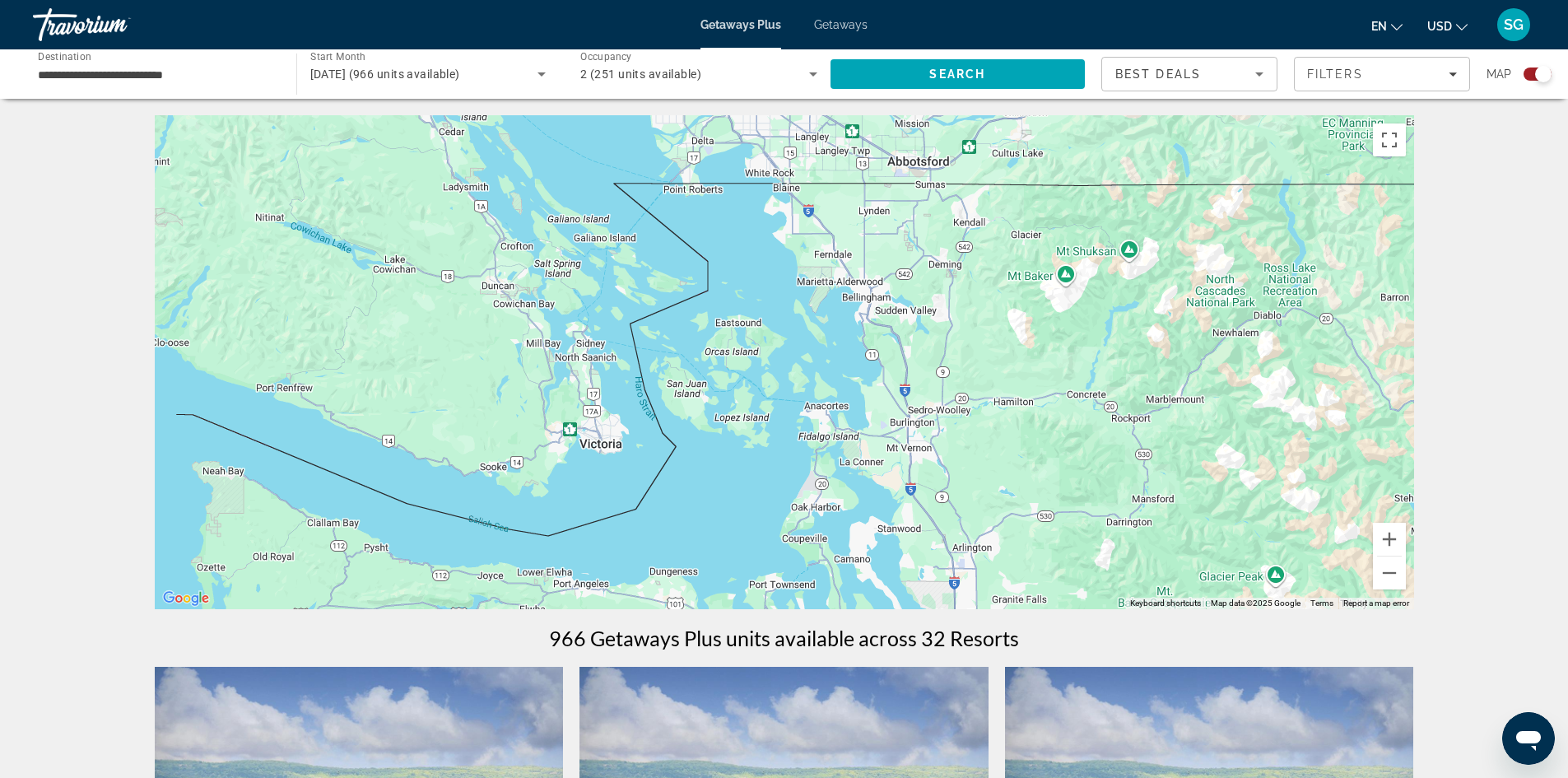
drag, startPoint x: 718, startPoint y: 443, endPoint x: 633, endPoint y: 466, distance: 88.1
click at [633, 466] on div "Main content" at bounding box center [785, 361] width 1260 height 494
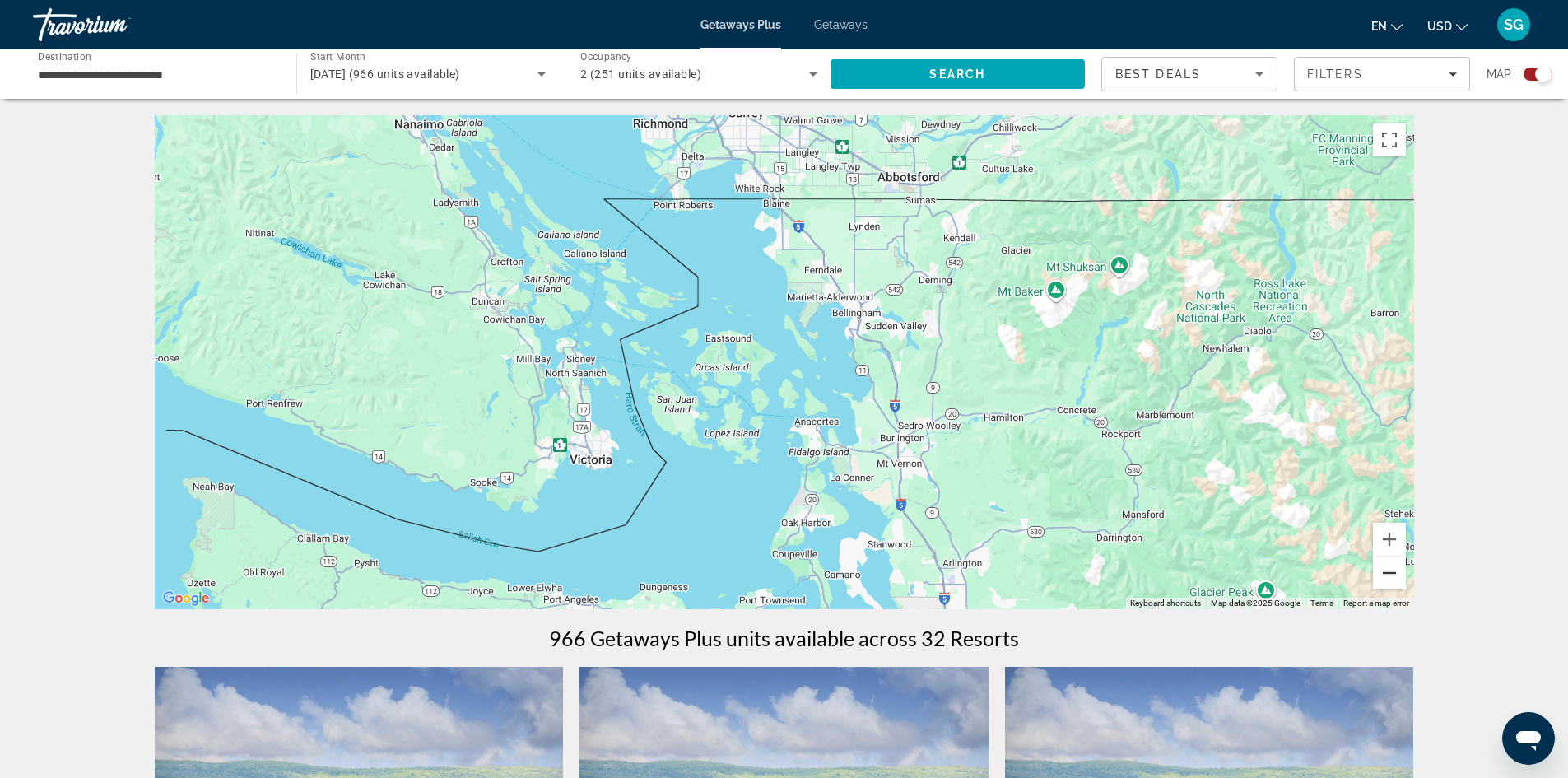
click at [1393, 573] on button "Zoom out" at bounding box center [1390, 573] width 33 height 33
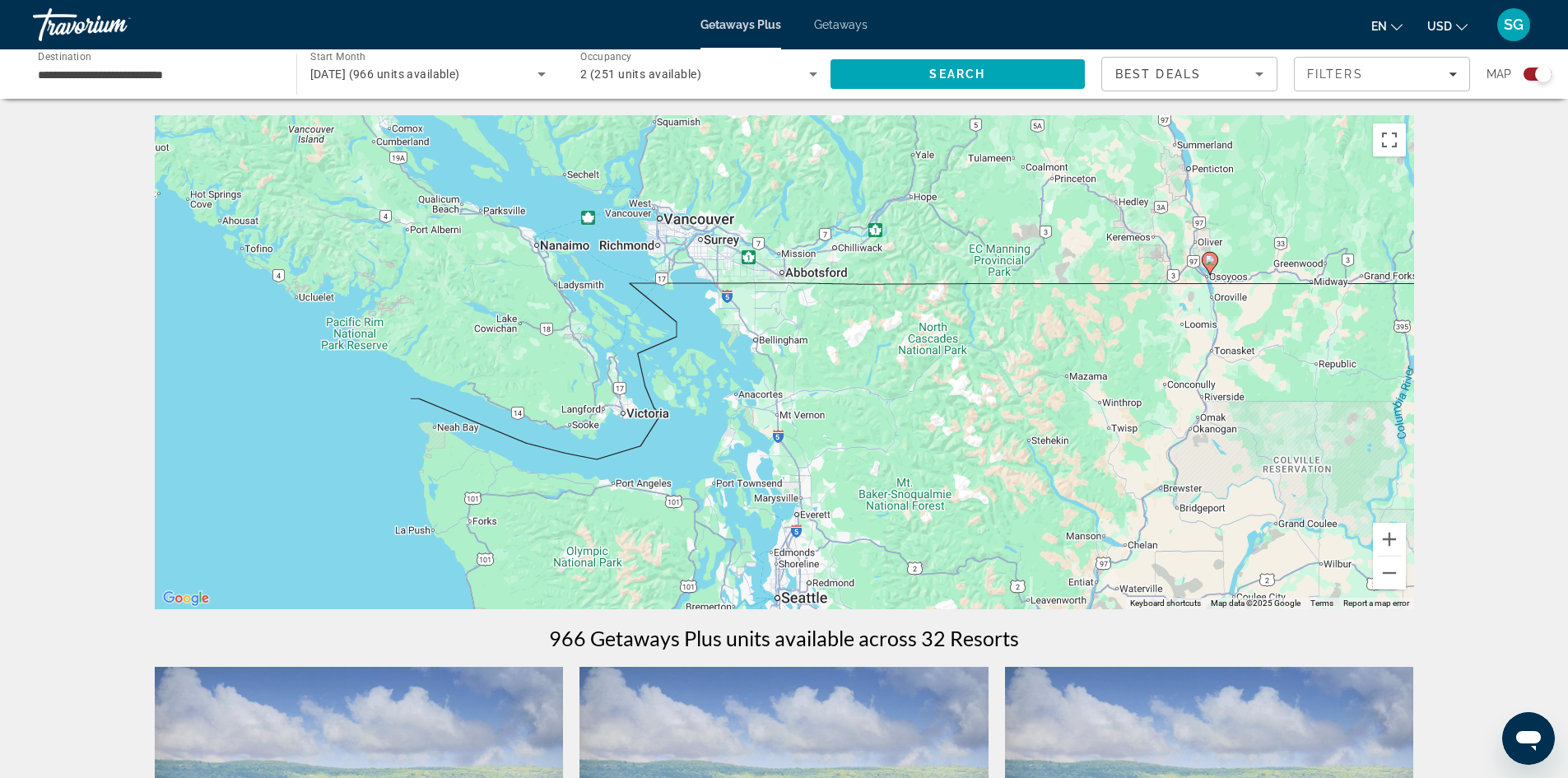
drag, startPoint x: 1091, startPoint y: 372, endPoint x: 1105, endPoint y: 395, distance: 26.9
click at [1078, 380] on div "To activate drag with keyboard, press Alt + Enter. Once in keyboard drag state,…" at bounding box center [785, 361] width 1260 height 494
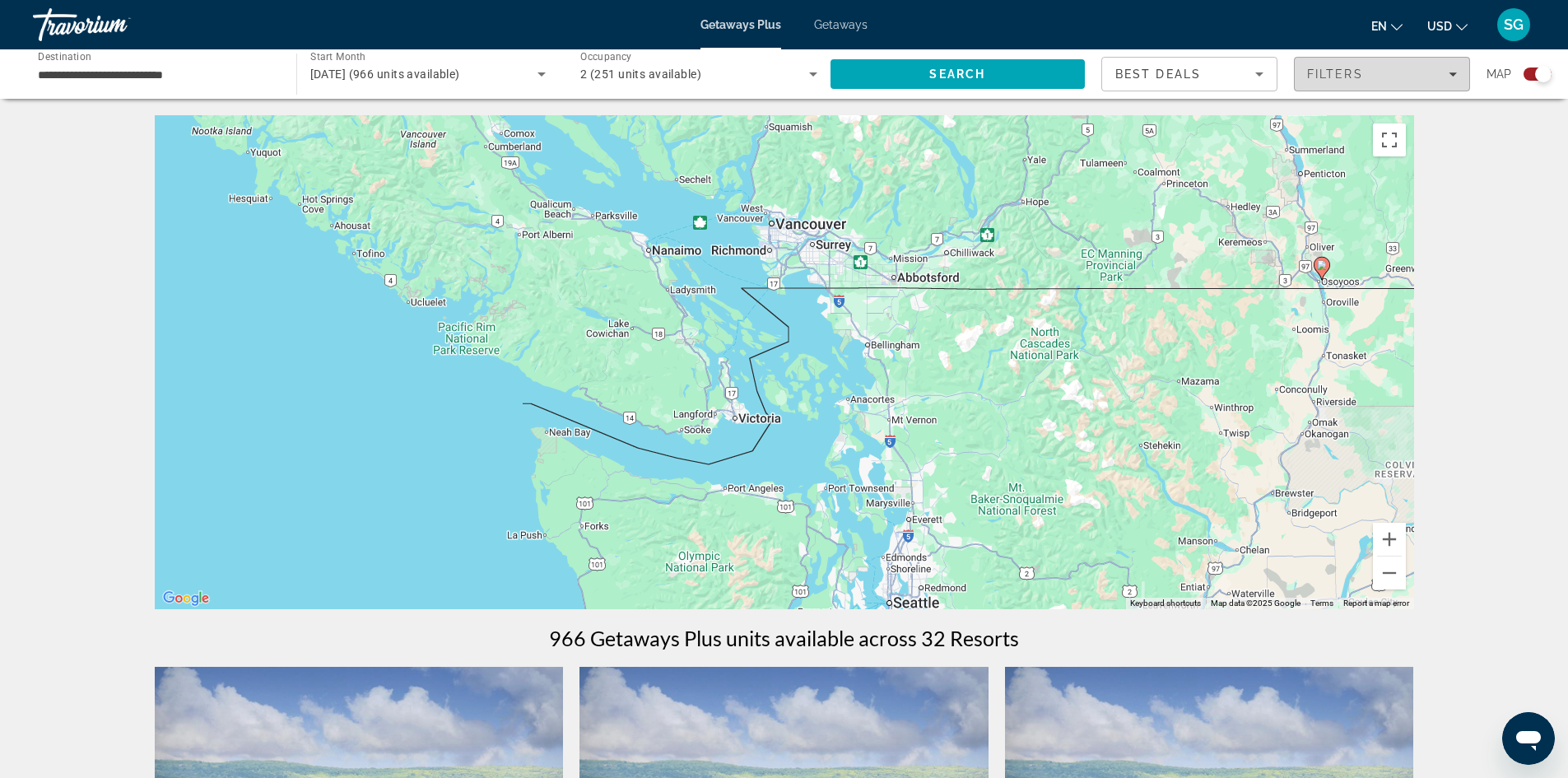
click at [1333, 79] on span "Filters" at bounding box center [1335, 74] width 56 height 13
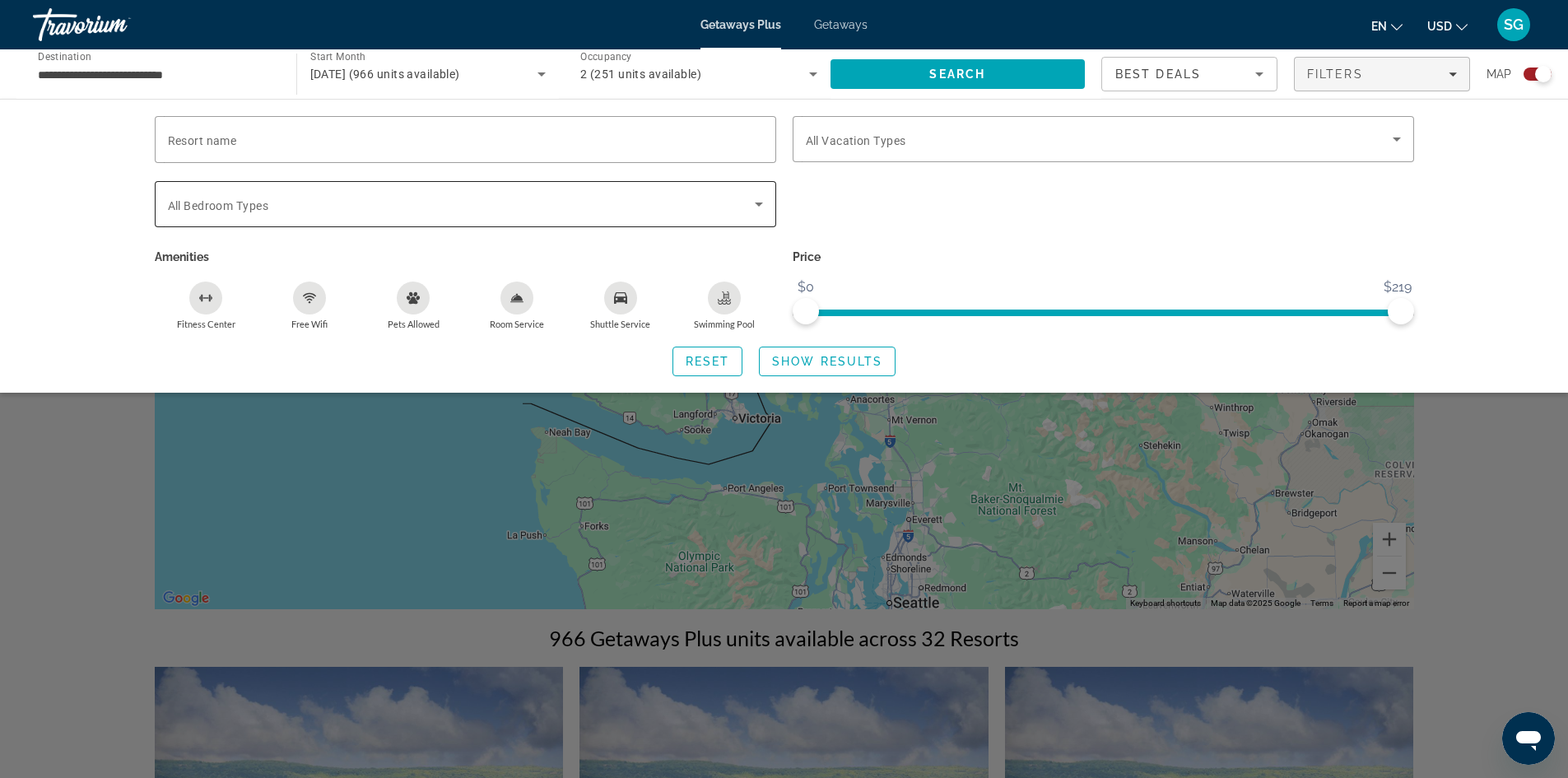
click at [226, 210] on span "All Bedroom Types" at bounding box center [218, 205] width 100 height 13
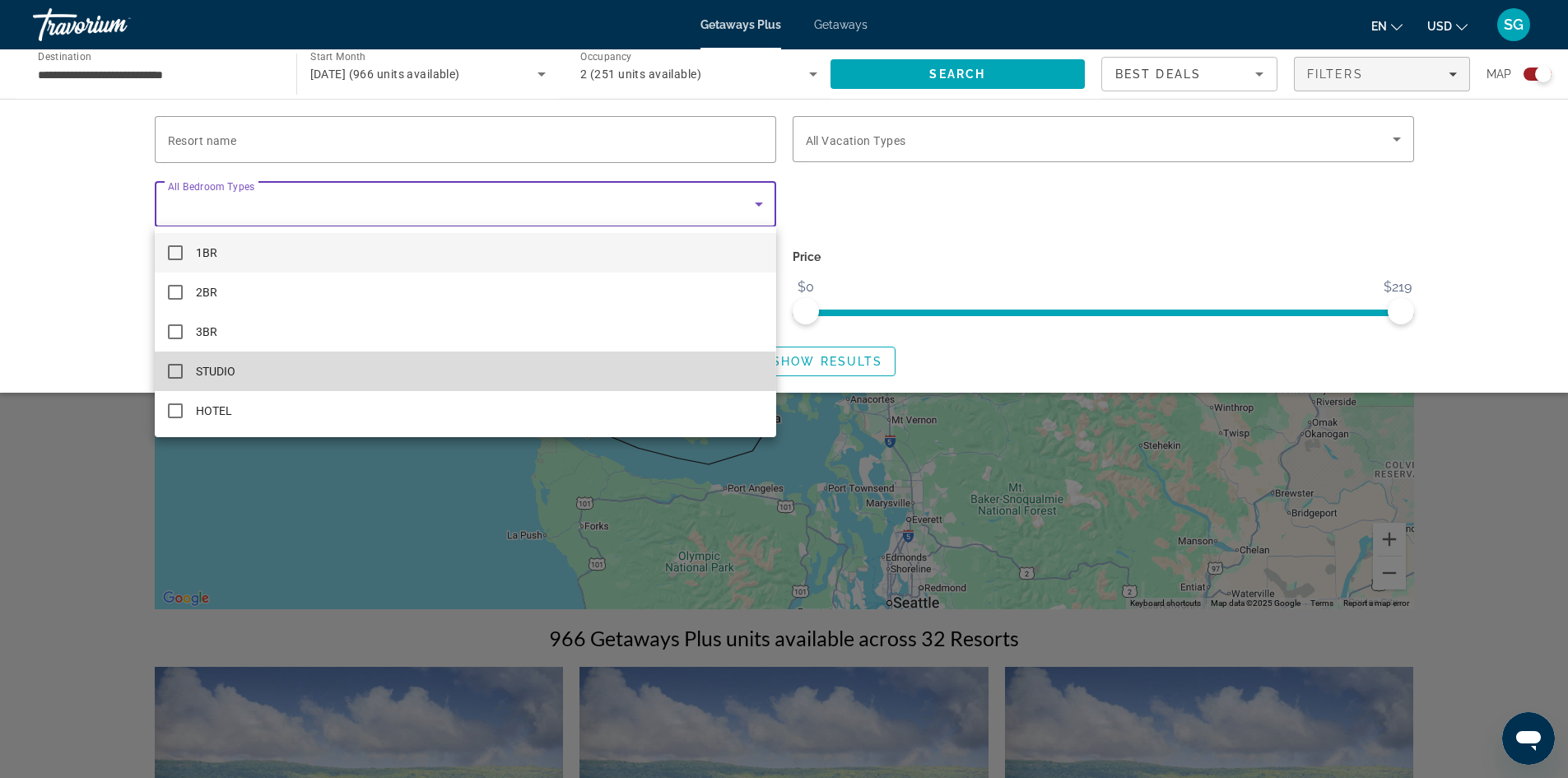
click at [173, 376] on mat-pseudo-checkbox at bounding box center [175, 370] width 15 height 15
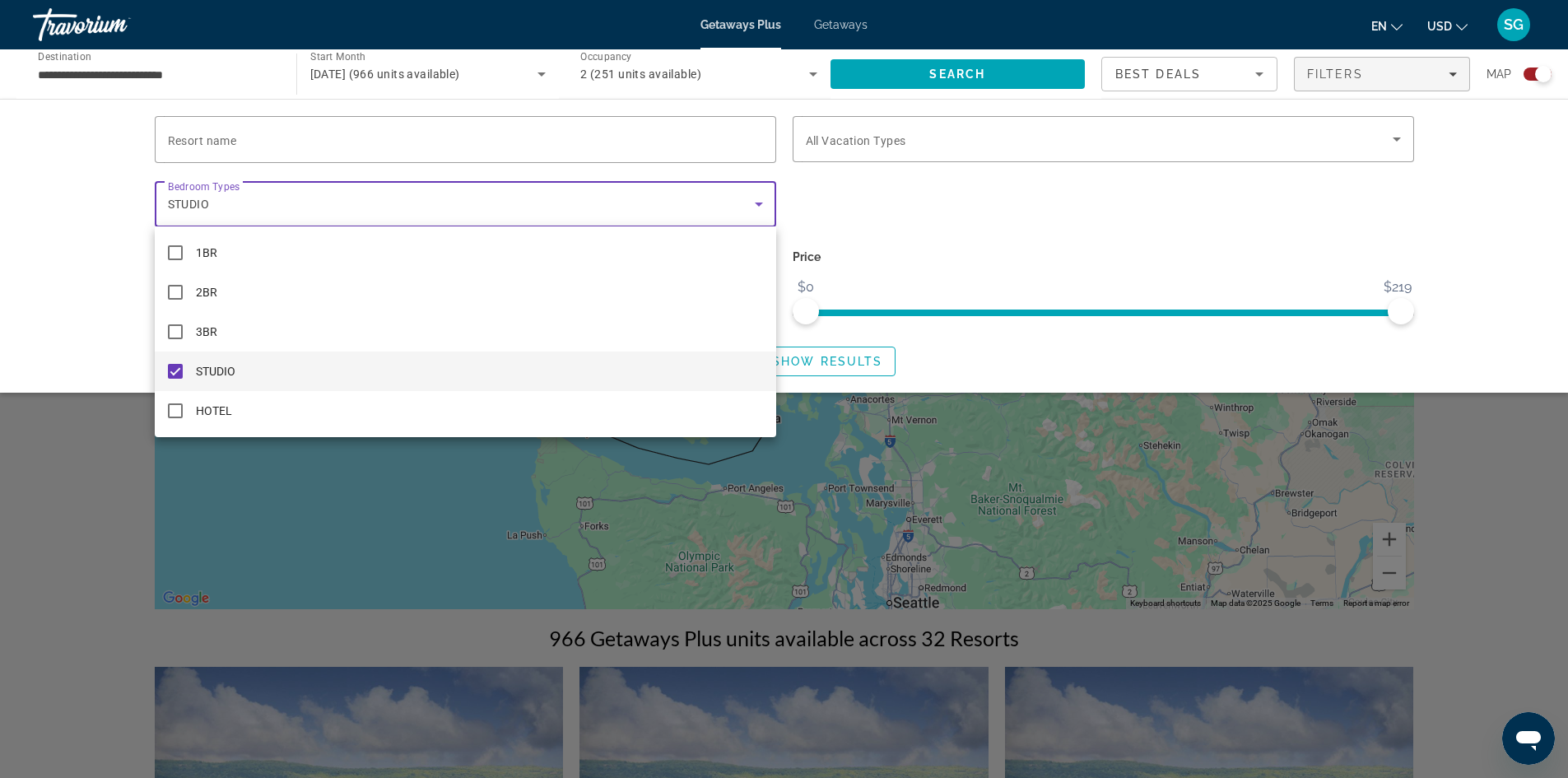
click at [185, 136] on div at bounding box center [784, 389] width 1568 height 778
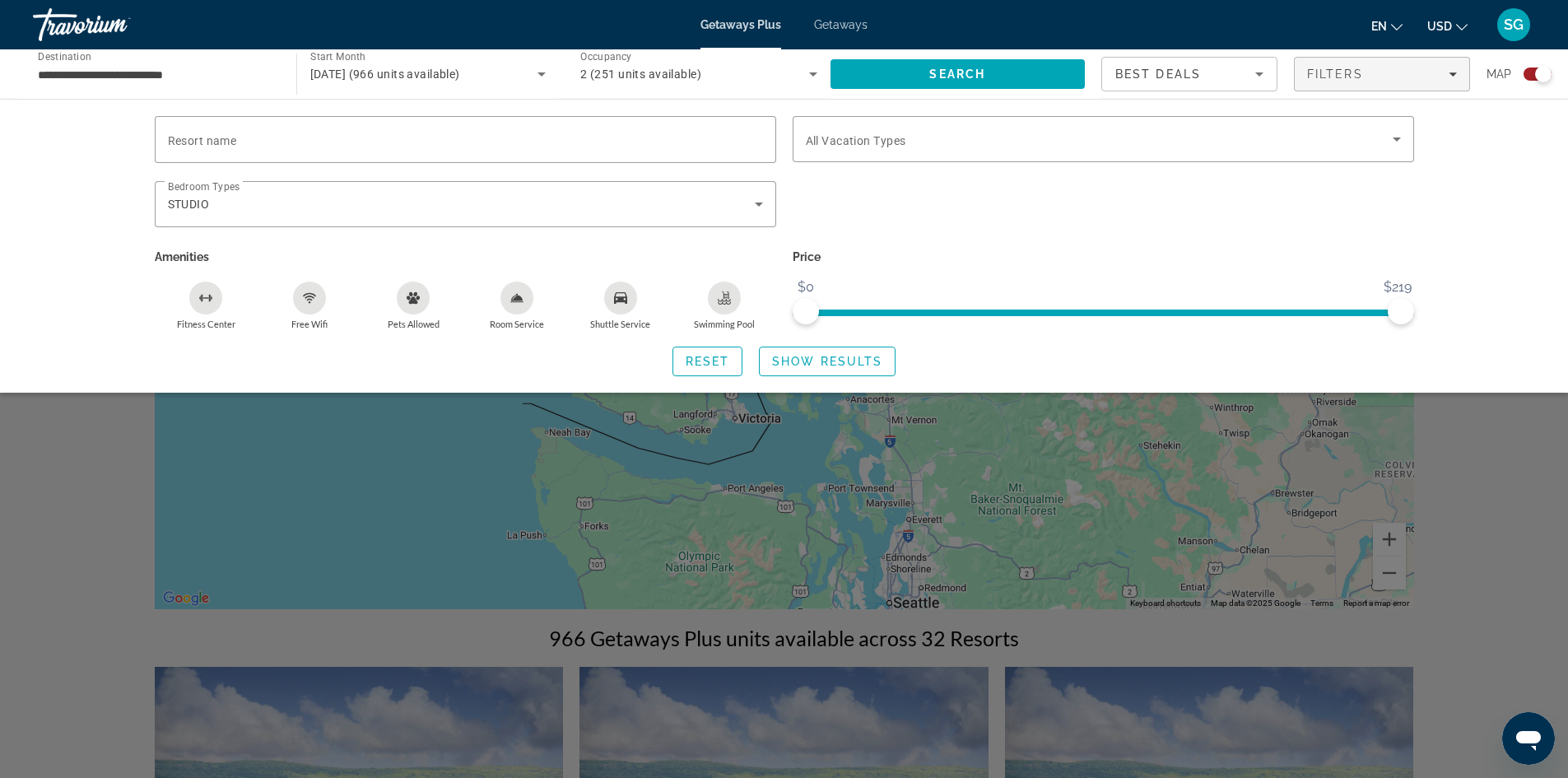
click at [185, 136] on span "Resort name" at bounding box center [202, 140] width 69 height 13
click at [185, 136] on input "Resort name" at bounding box center [466, 139] width 595 height 20
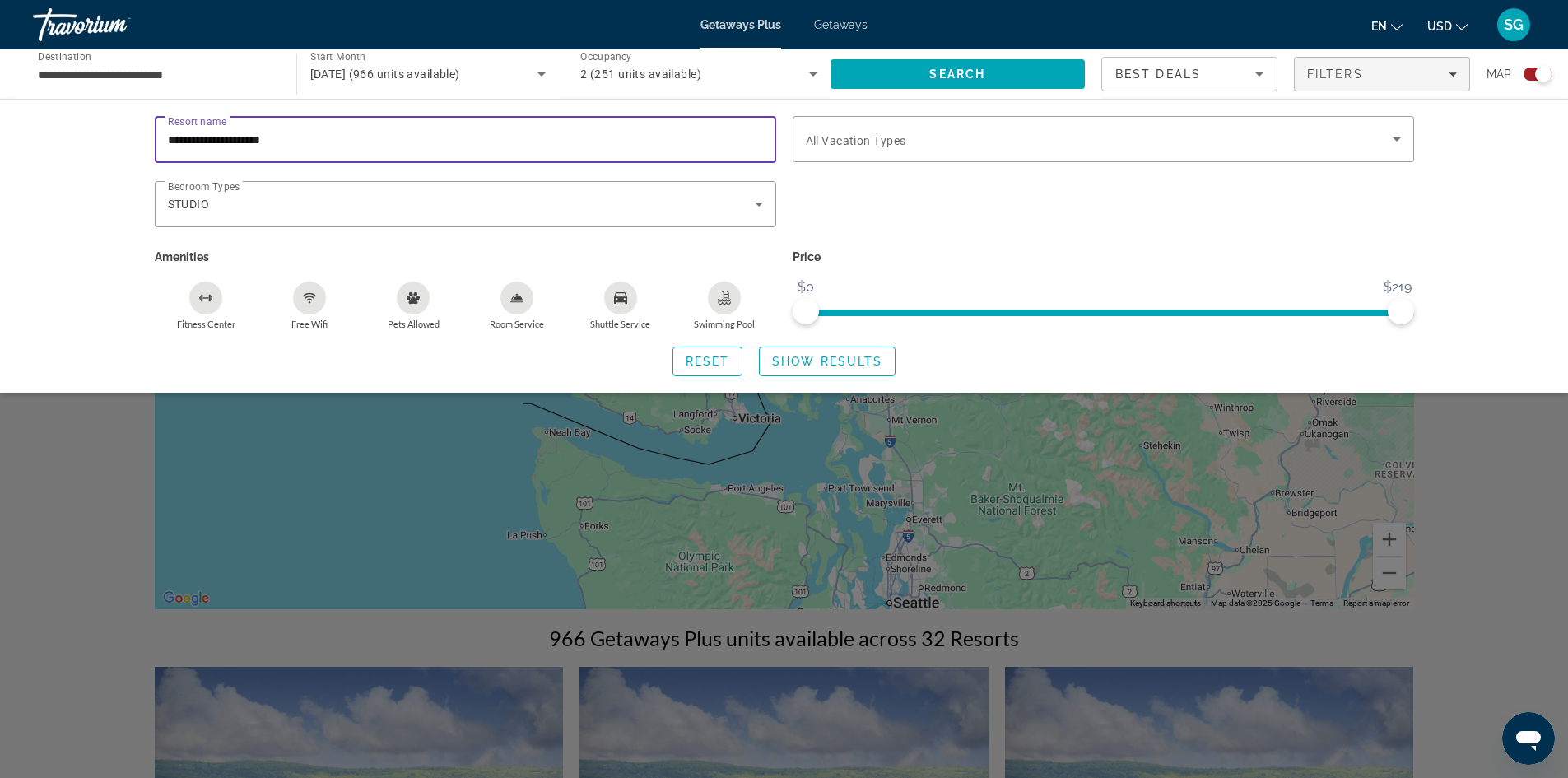
type input "**********"
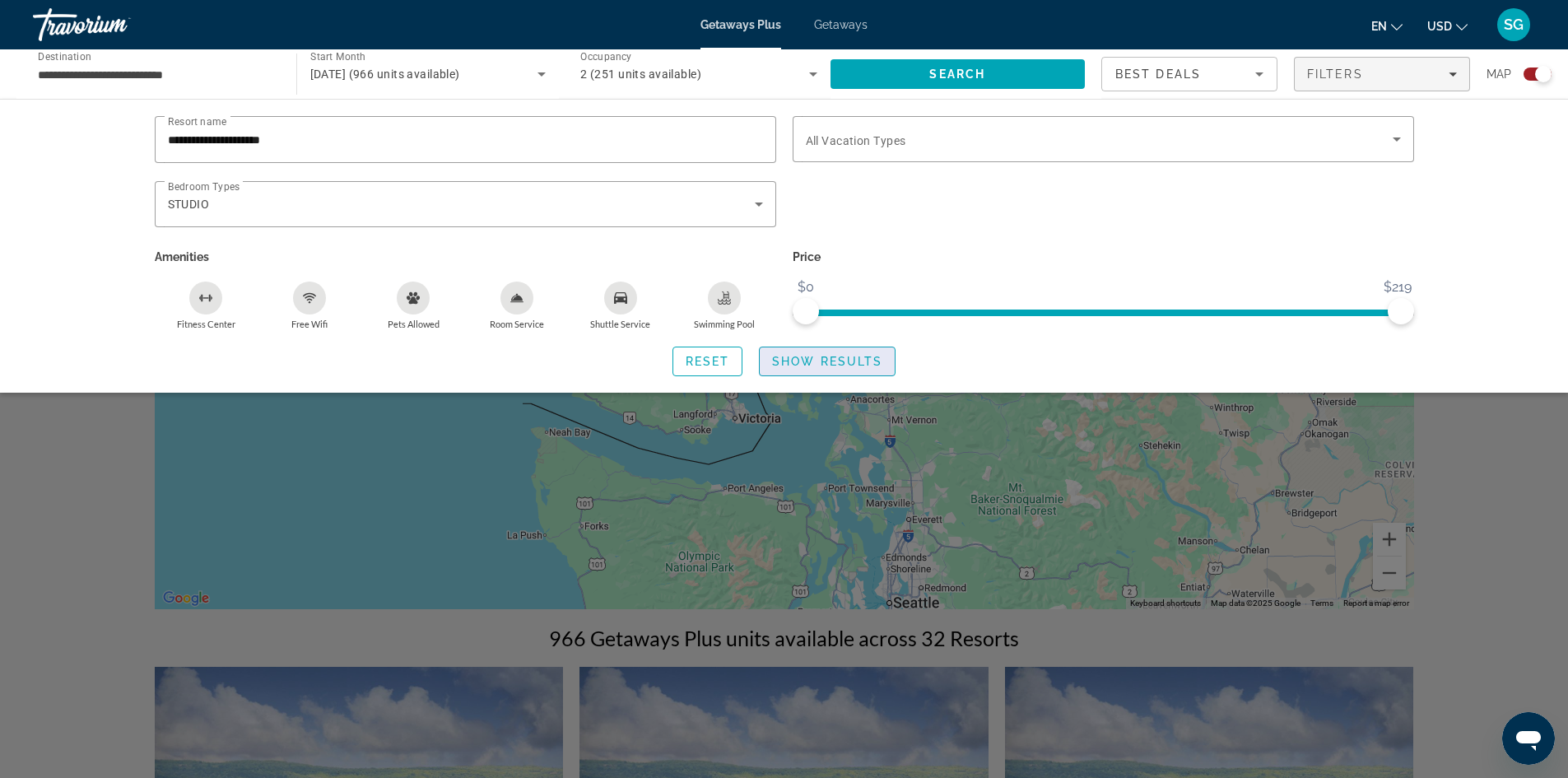
click at [812, 360] on span "Show Results" at bounding box center [827, 361] width 110 height 13
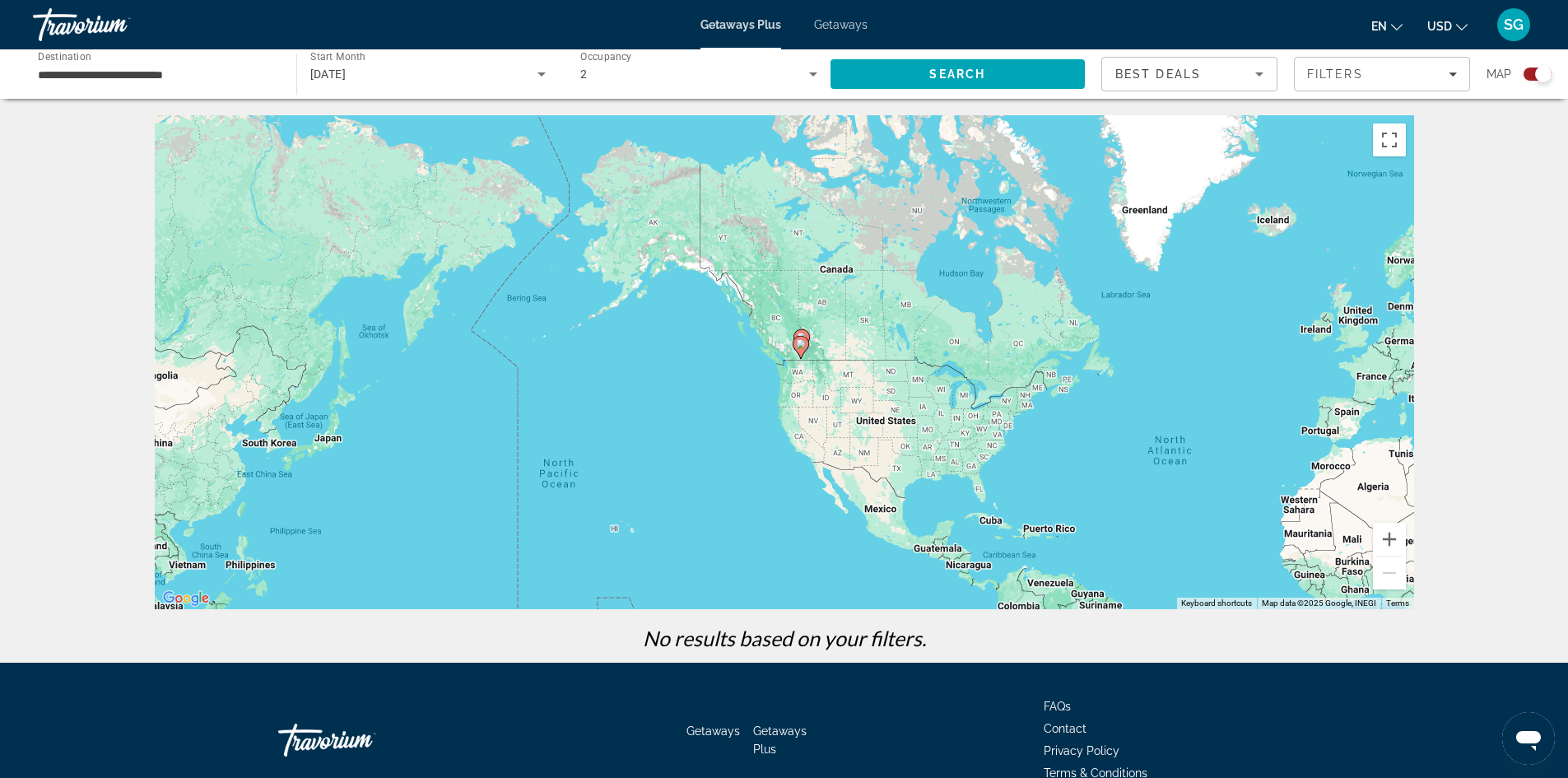
click at [828, 19] on span "Getaways" at bounding box center [841, 24] width 53 height 13
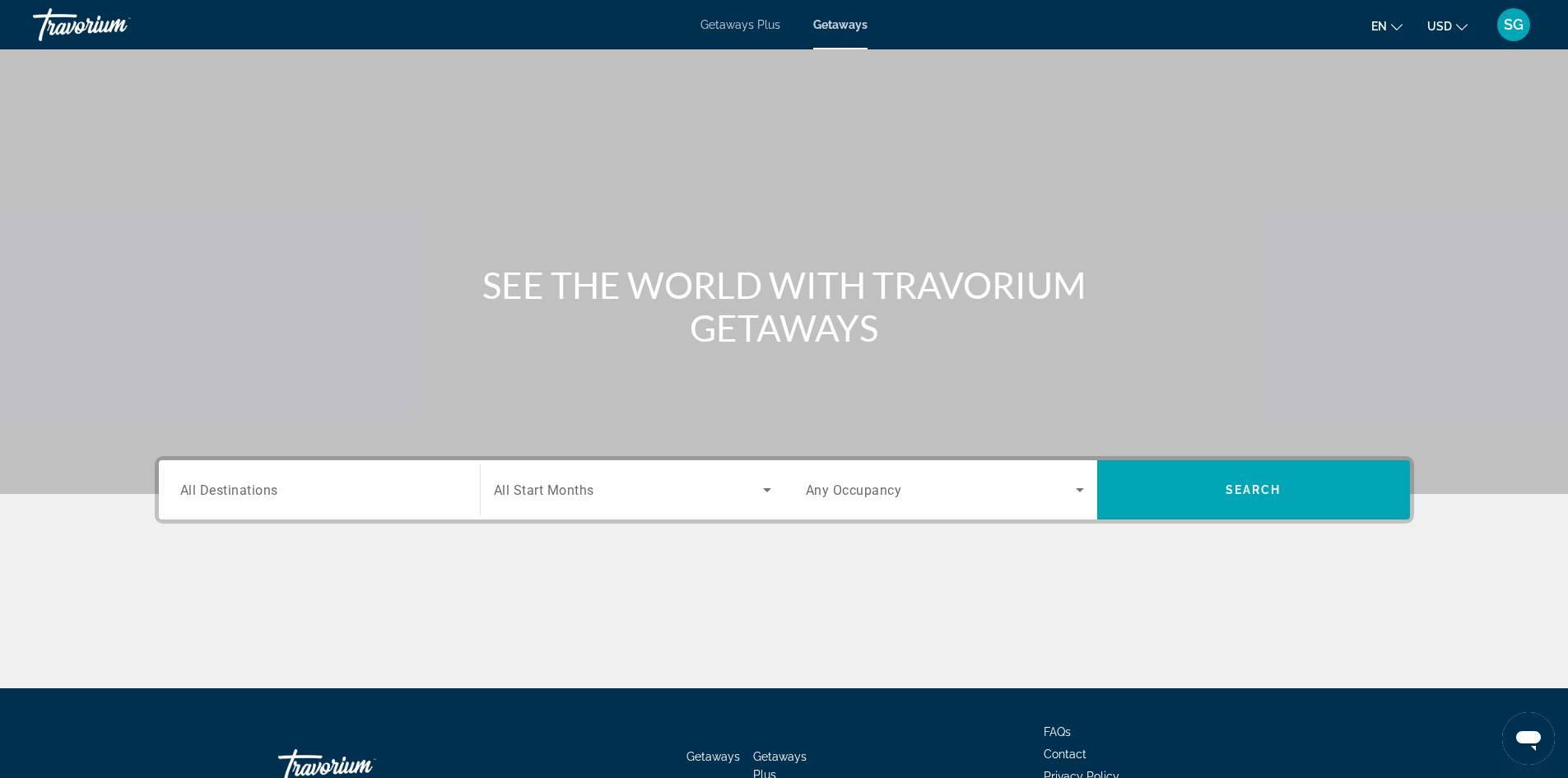
click at [725, 20] on span "Getaways Plus" at bounding box center [740, 24] width 80 height 13
click at [830, 20] on span "Getaways" at bounding box center [841, 24] width 53 height 13
click at [362, 502] on div "Search widget" at bounding box center [319, 490] width 278 height 47
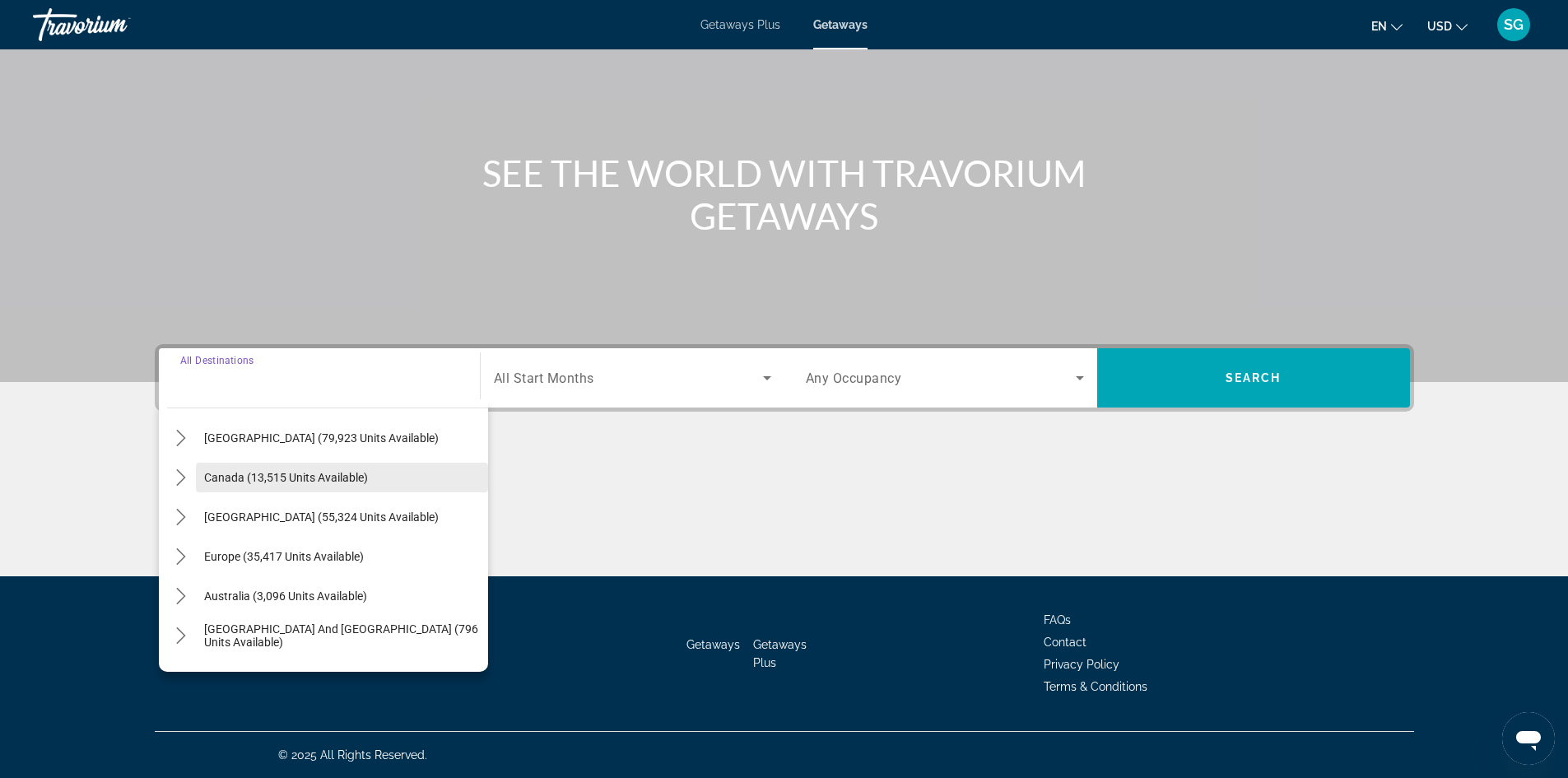
scroll to position [83, 0]
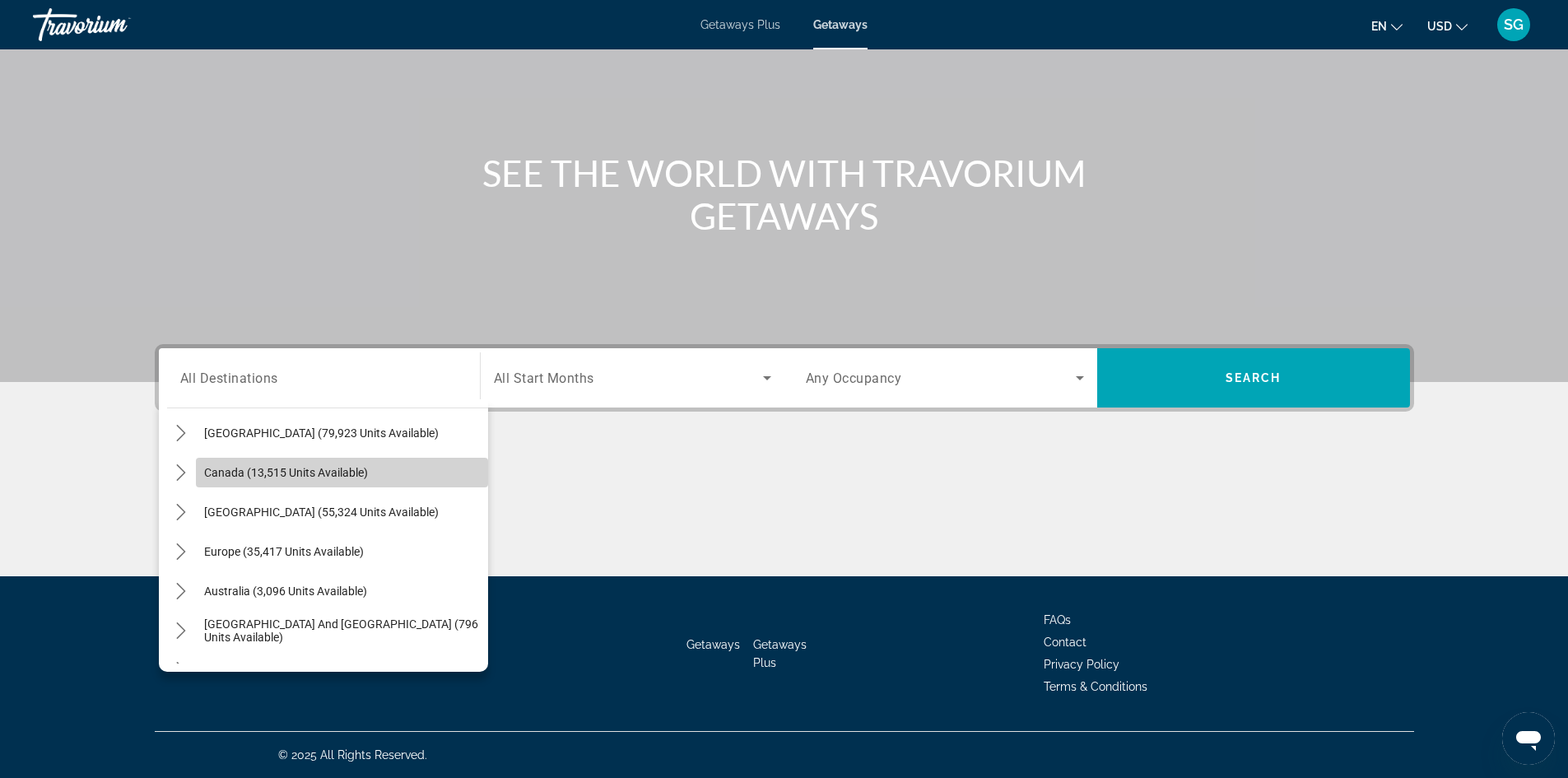
click at [379, 476] on span "Select destination: Canada (13,515 units available)" at bounding box center [341, 472] width 292 height 39
type input "**********"
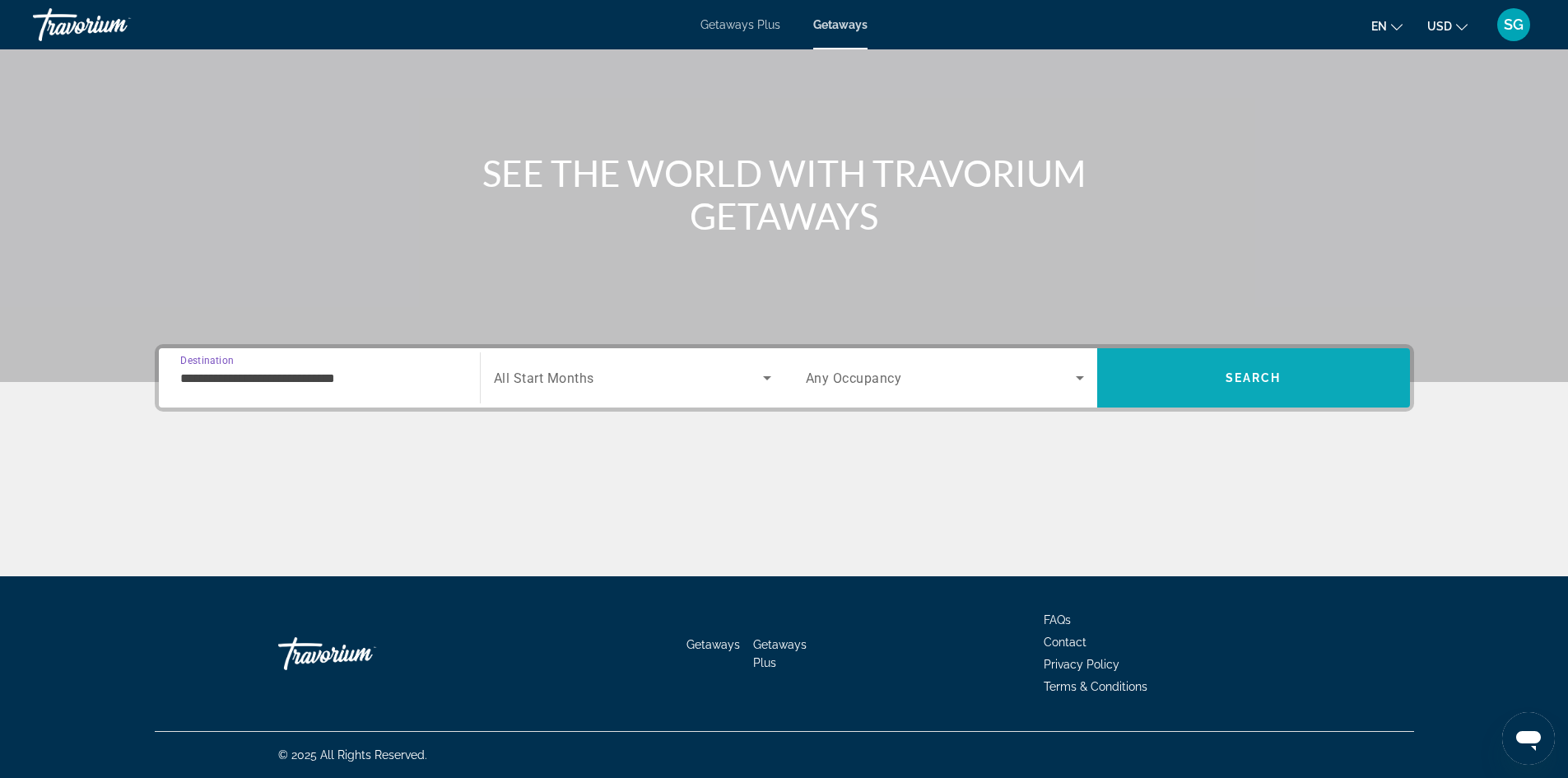
click at [1249, 376] on span "Search" at bounding box center [1254, 377] width 56 height 13
